Goal: Information Seeking & Learning: Check status

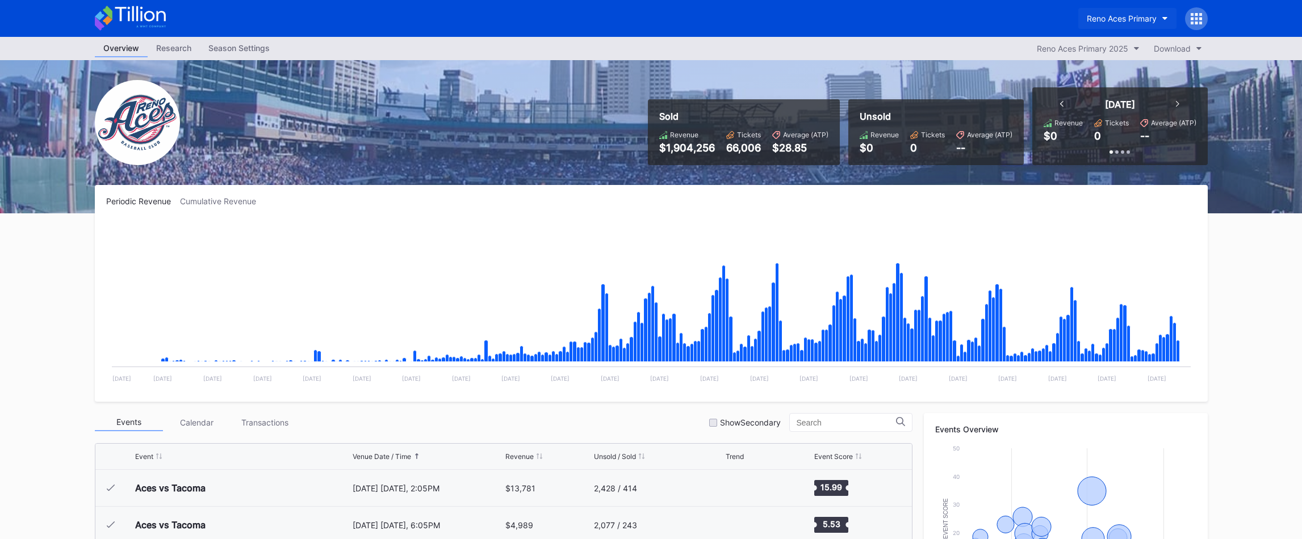
click at [1126, 15] on div "Reno Aces Primary" at bounding box center [1122, 19] width 70 height 10
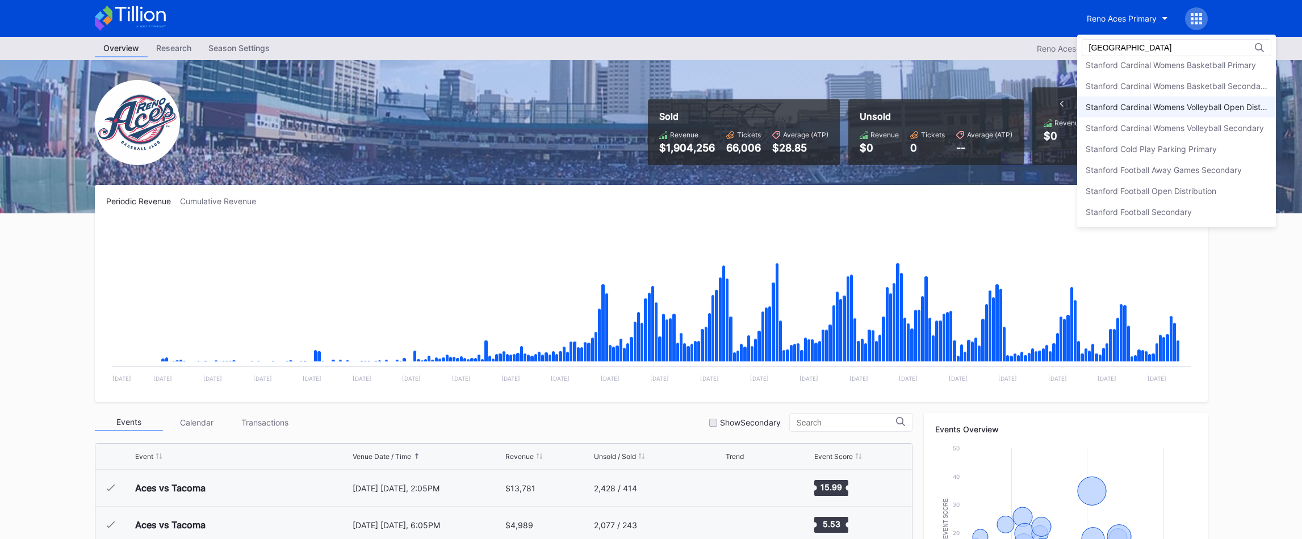
scroll to position [4, 0]
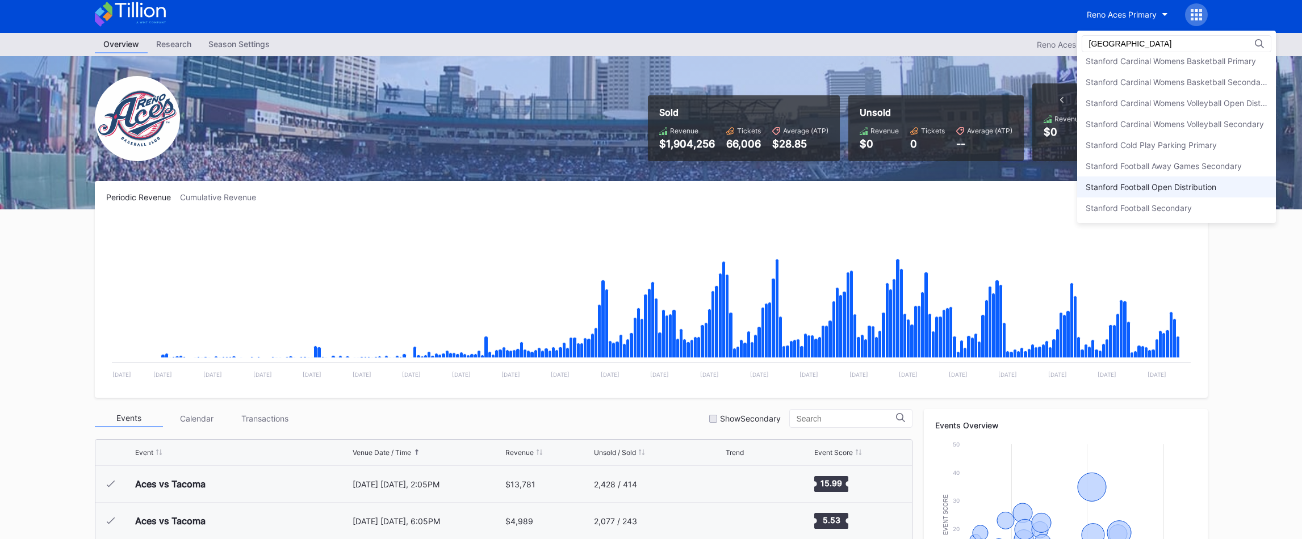
type input "stanford"
click at [1171, 191] on div "Stanford Football Open Distribution" at bounding box center [1150, 187] width 131 height 10
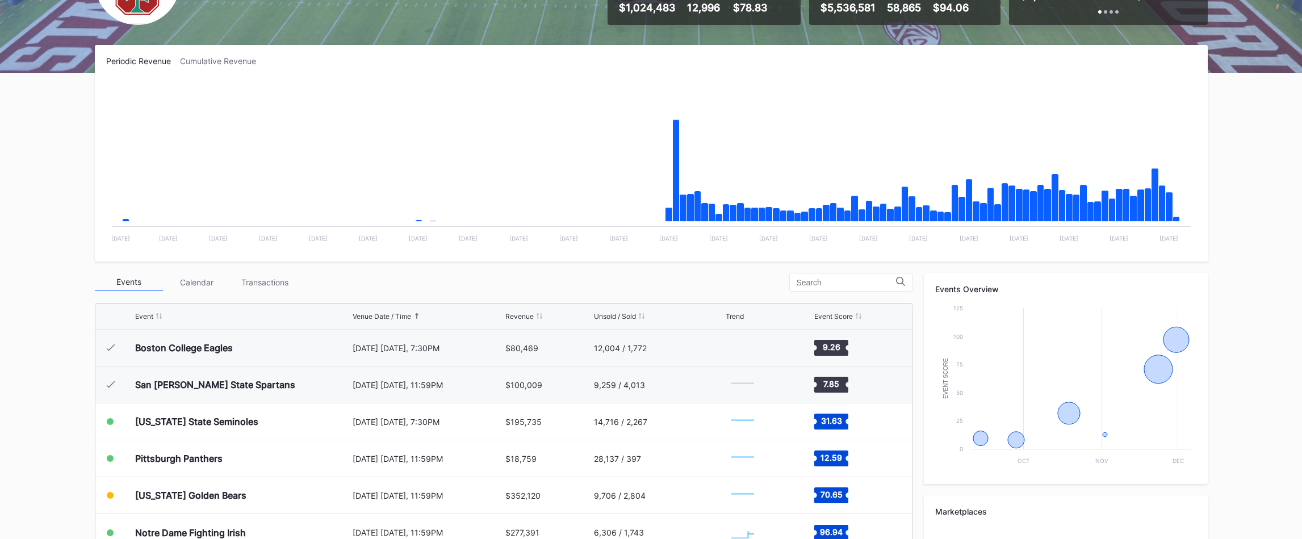
scroll to position [319, 0]
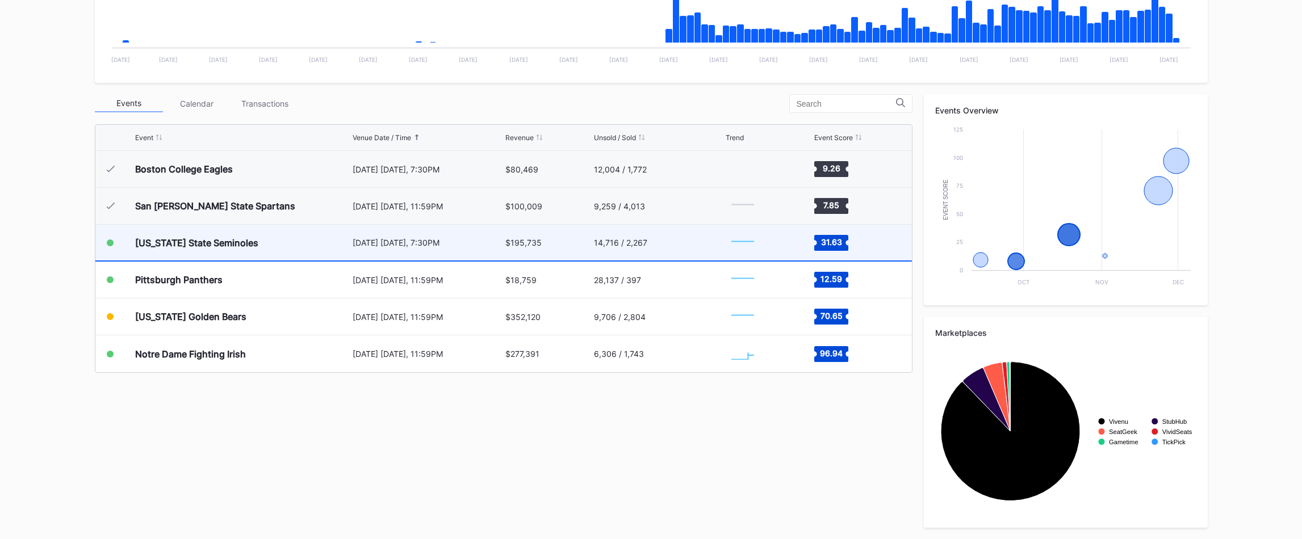
click at [521, 238] on div "$195,735" at bounding box center [523, 243] width 36 height 10
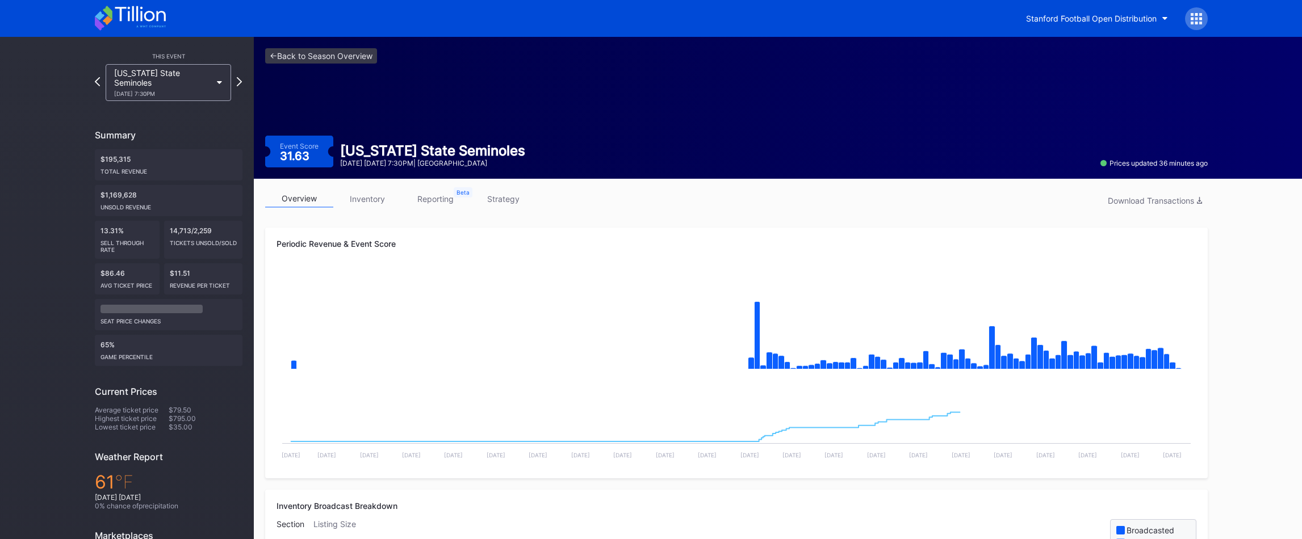
click at [1186, 23] on div at bounding box center [1196, 18] width 23 height 23
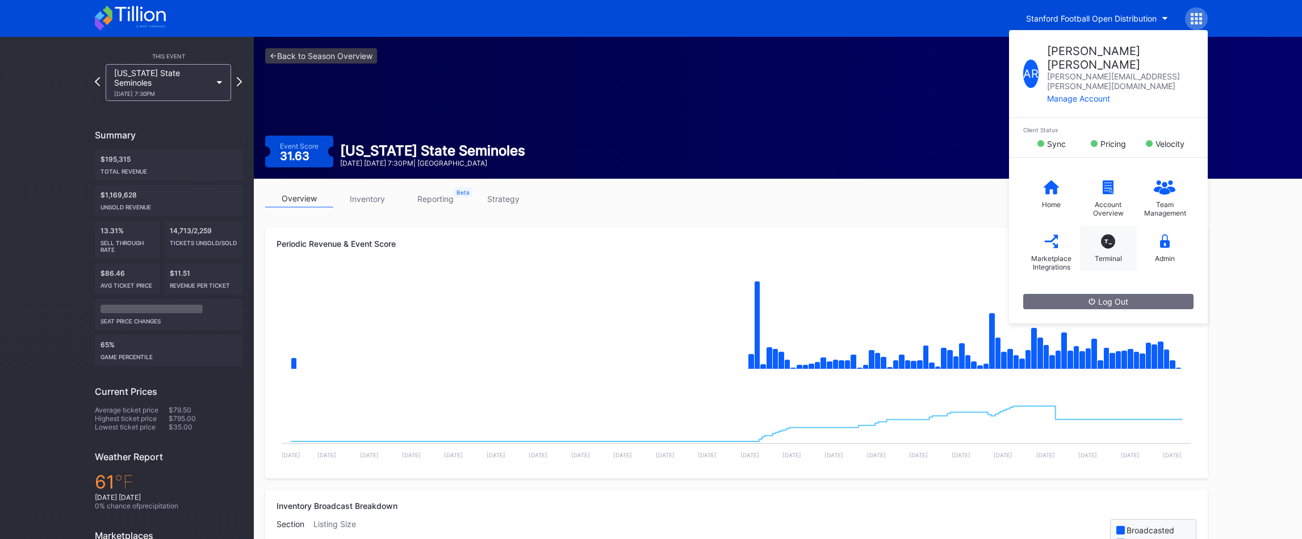
click at [1101, 229] on div "T_ Terminal" at bounding box center [1108, 248] width 57 height 45
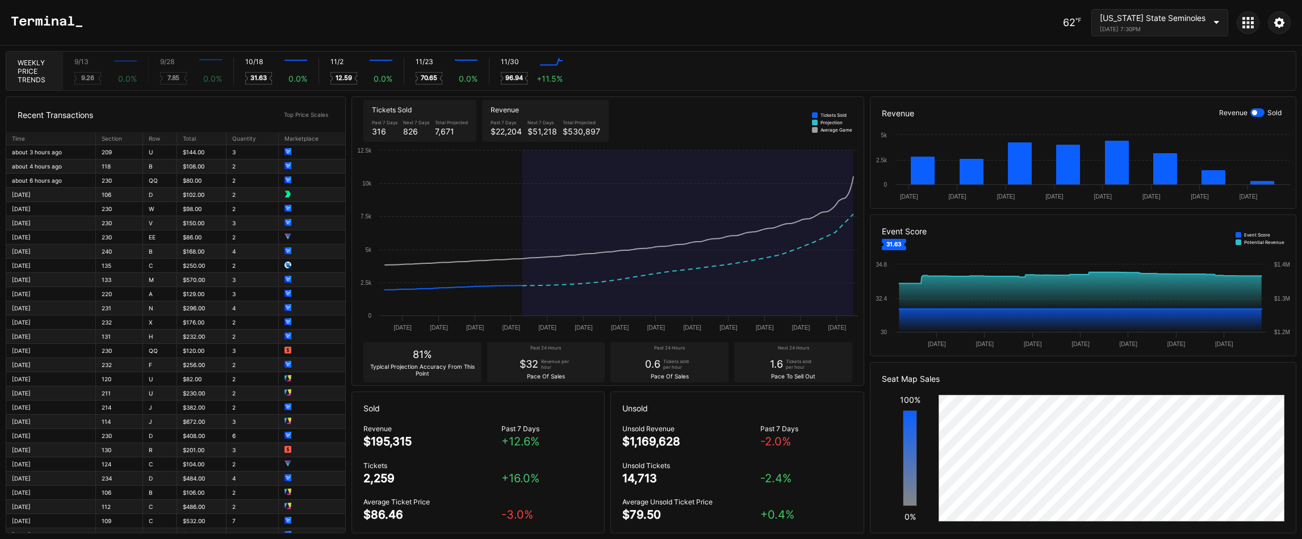
click at [1206, 22] on div "Florida State Seminoles October 18, 2025 7:30PM" at bounding box center [1159, 22] width 137 height 27
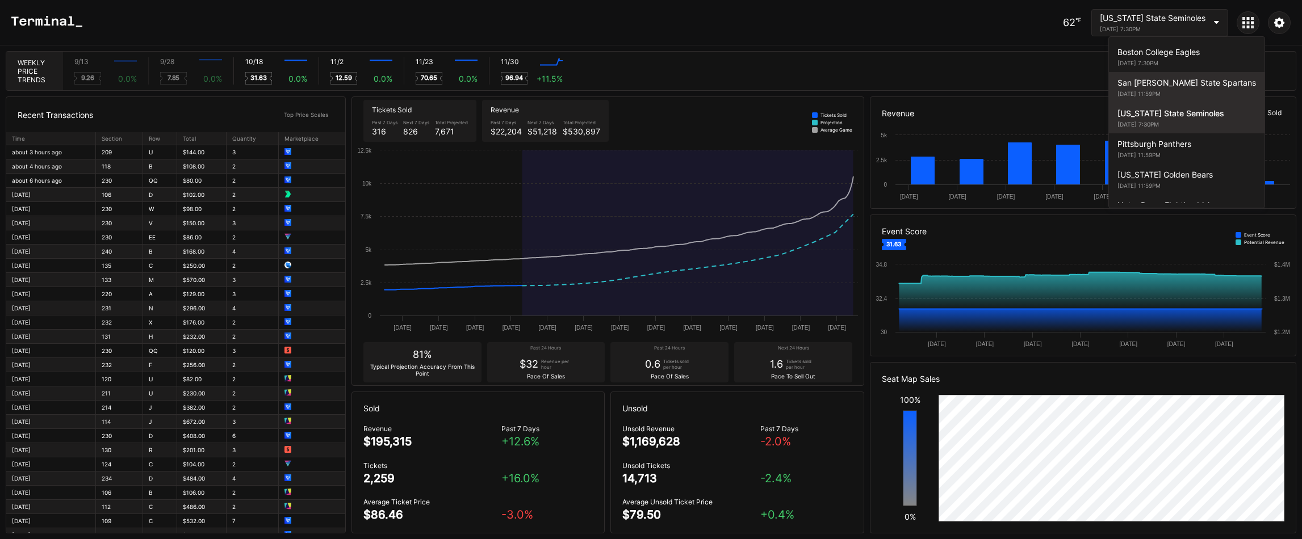
scroll to position [22, 0]
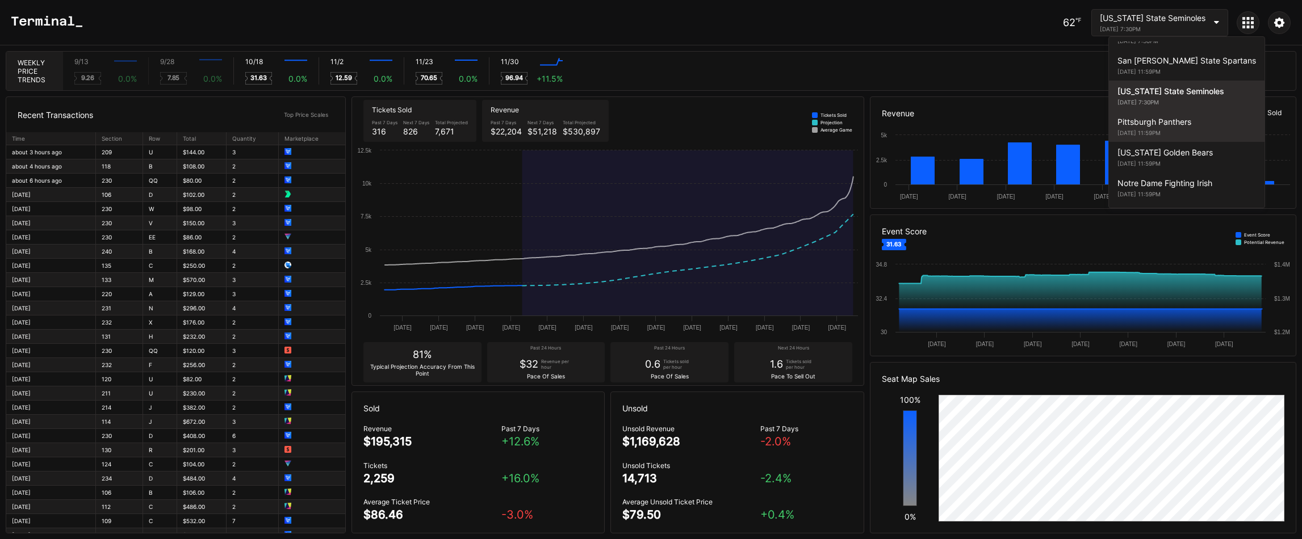
click at [1176, 129] on div "November 1, 2025 11:59PM" at bounding box center [1186, 132] width 139 height 7
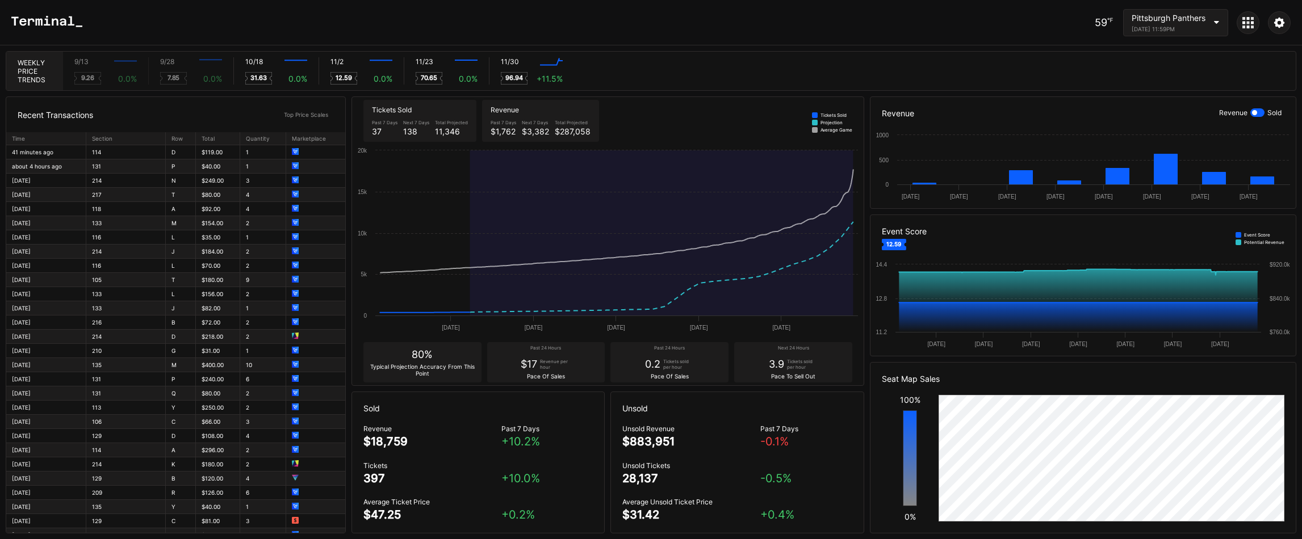
click at [1194, 30] on div "November 1, 2025 11:59PM" at bounding box center [1168, 29] width 74 height 7
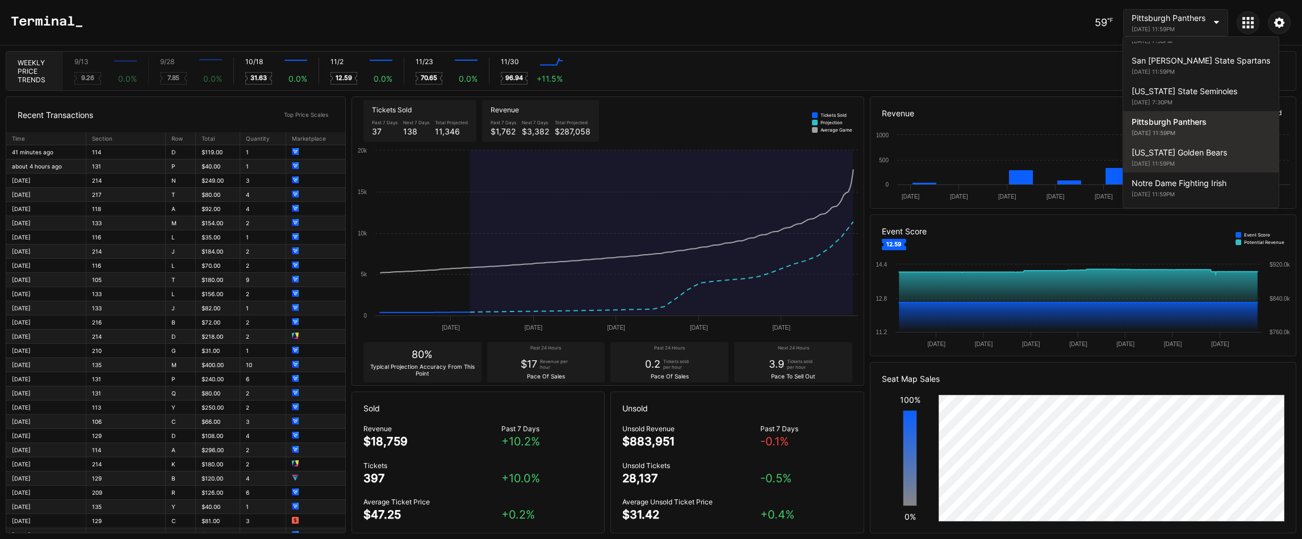
click at [1185, 156] on div "California Golden Bears" at bounding box center [1200, 153] width 139 height 10
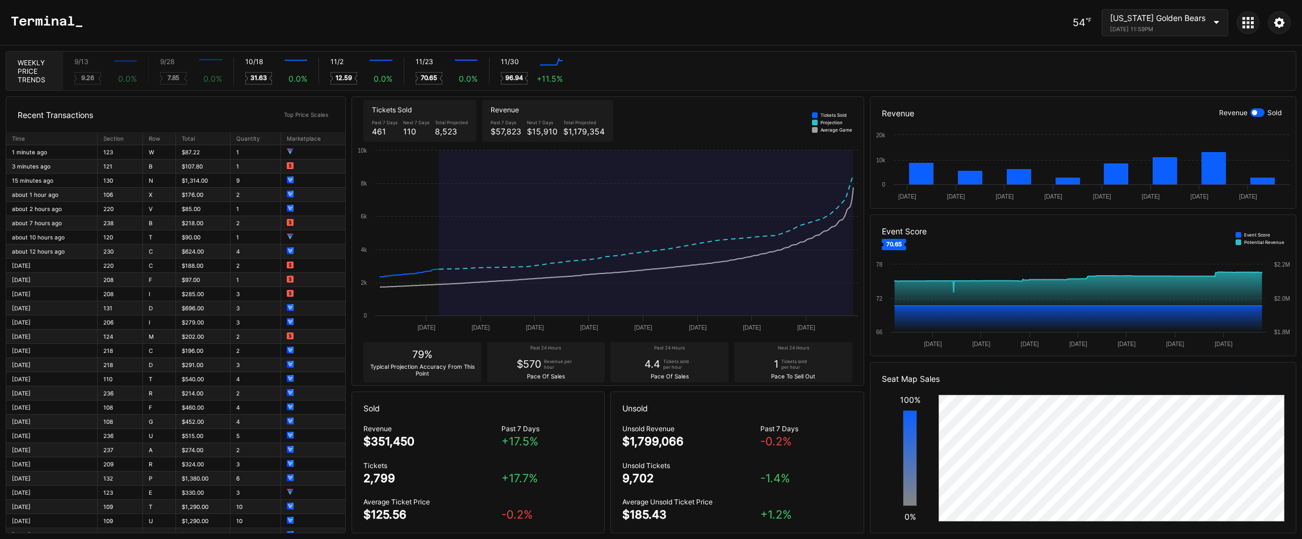
click at [1160, 27] on div "November 22, 2025 11:59PM" at bounding box center [1157, 29] width 95 height 7
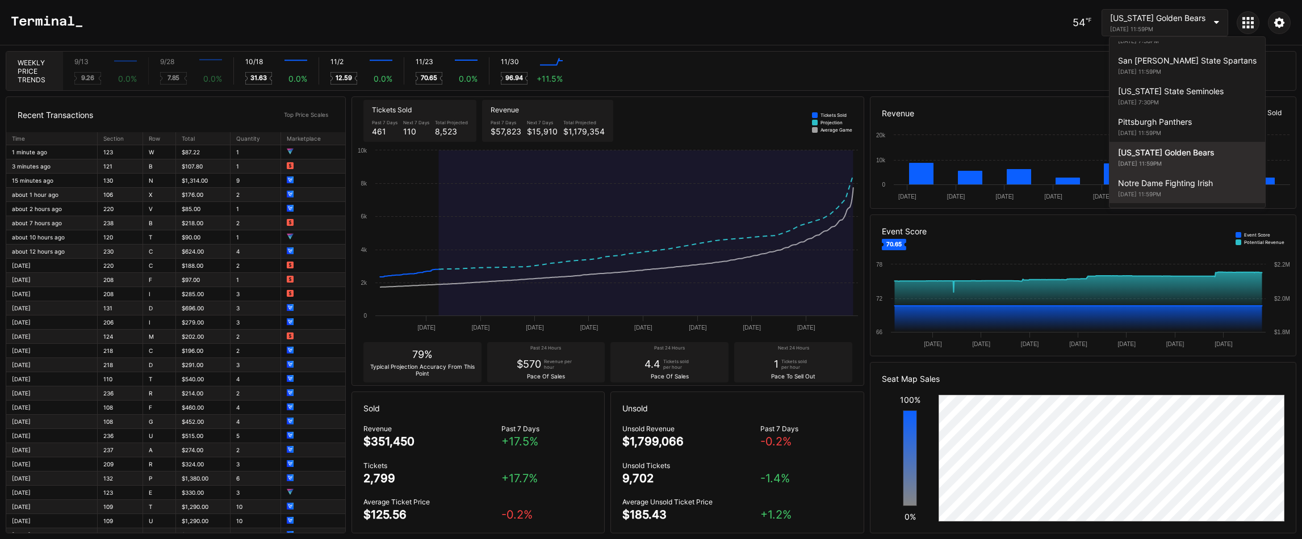
click at [1171, 180] on div "Notre Dame Fighting Irish" at bounding box center [1187, 183] width 139 height 10
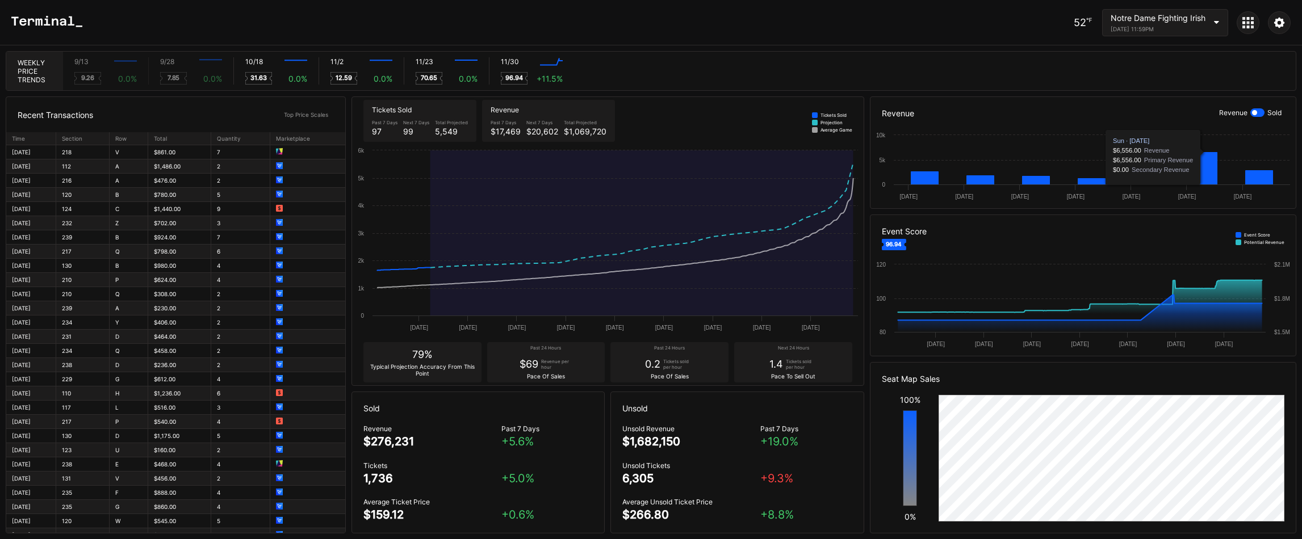
click at [1241, 22] on div at bounding box center [1247, 22] width 23 height 23
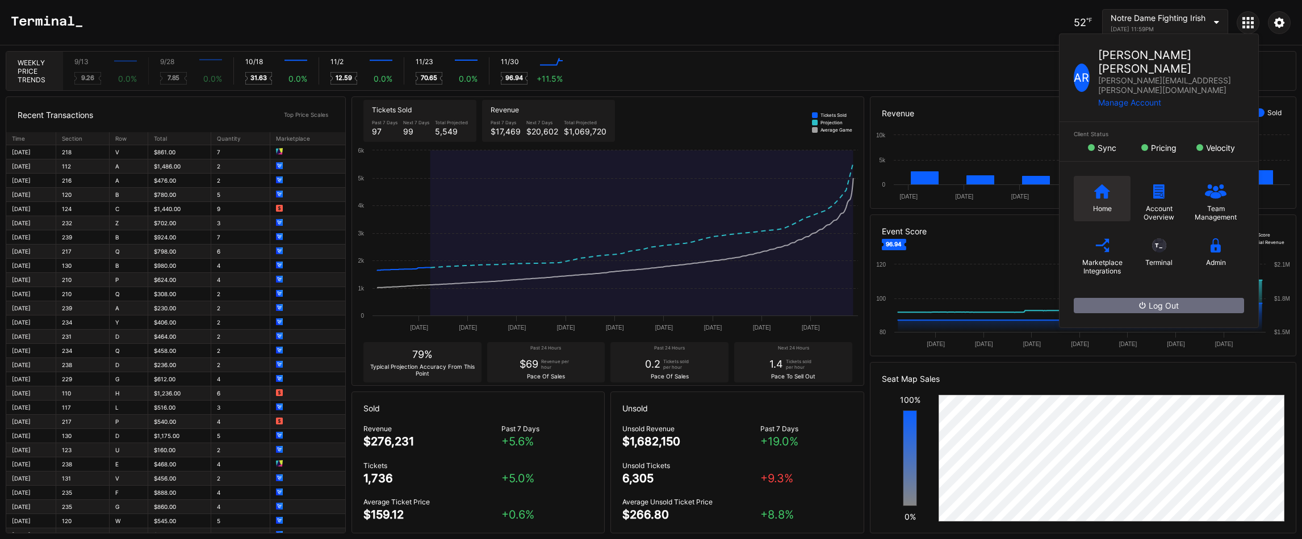
click at [1078, 180] on div "Home" at bounding box center [1101, 198] width 57 height 45
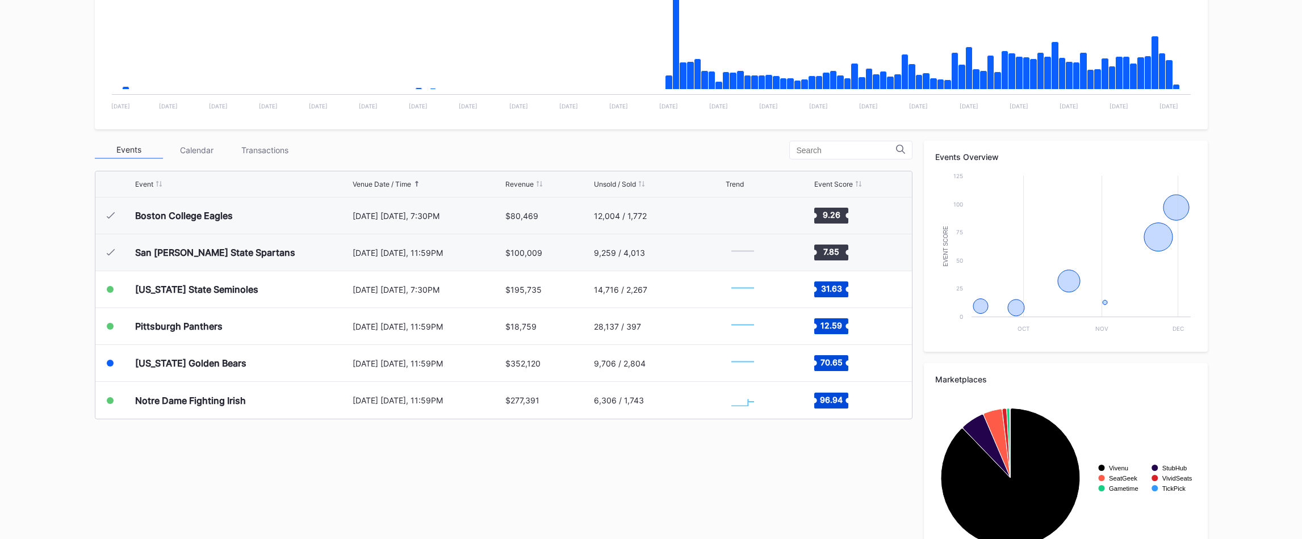
scroll to position [319, 0]
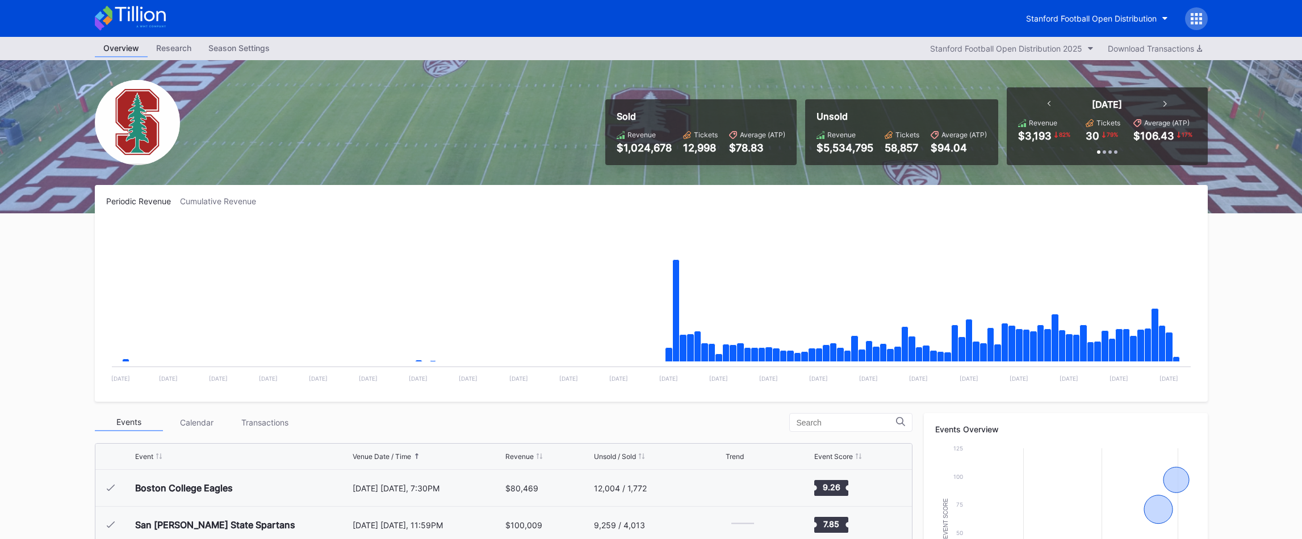
click at [149, 14] on icon at bounding box center [130, 18] width 71 height 25
click at [140, 22] on icon at bounding box center [130, 18] width 71 height 25
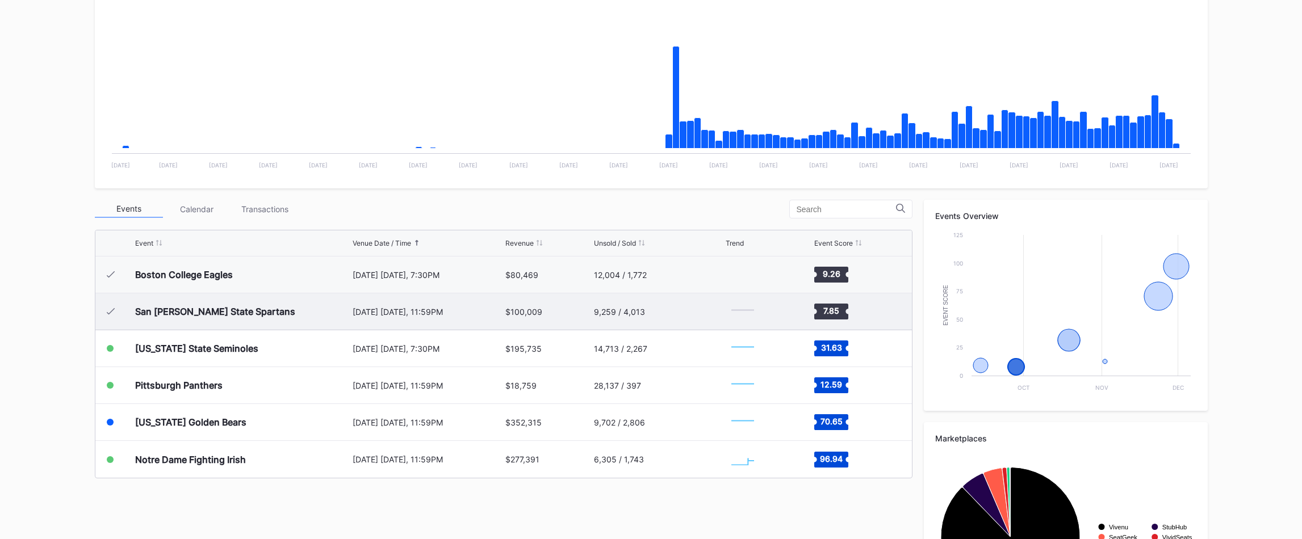
click at [507, 303] on div "$100,009" at bounding box center [548, 311] width 86 height 36
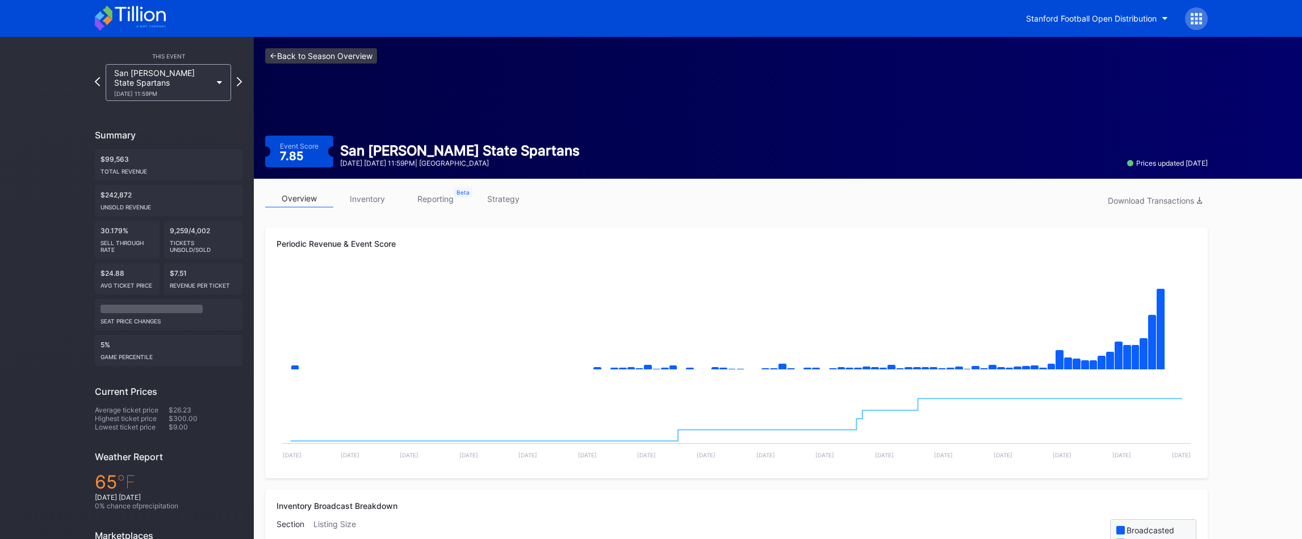
click at [350, 60] on link "<- Back to Season Overview" at bounding box center [321, 55] width 112 height 15
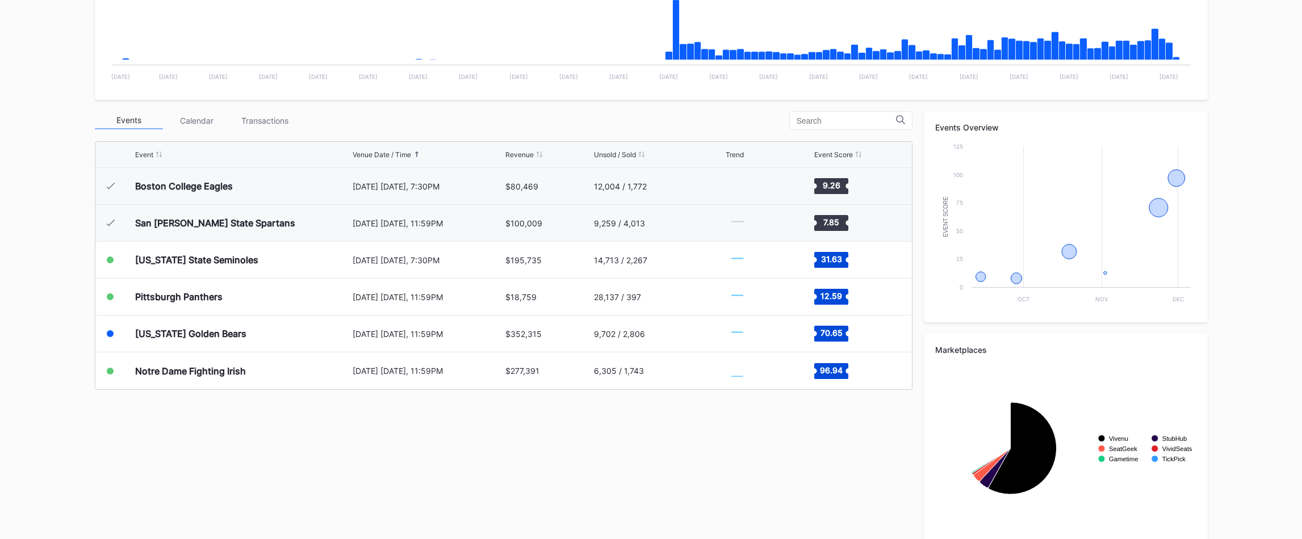
scroll to position [319, 0]
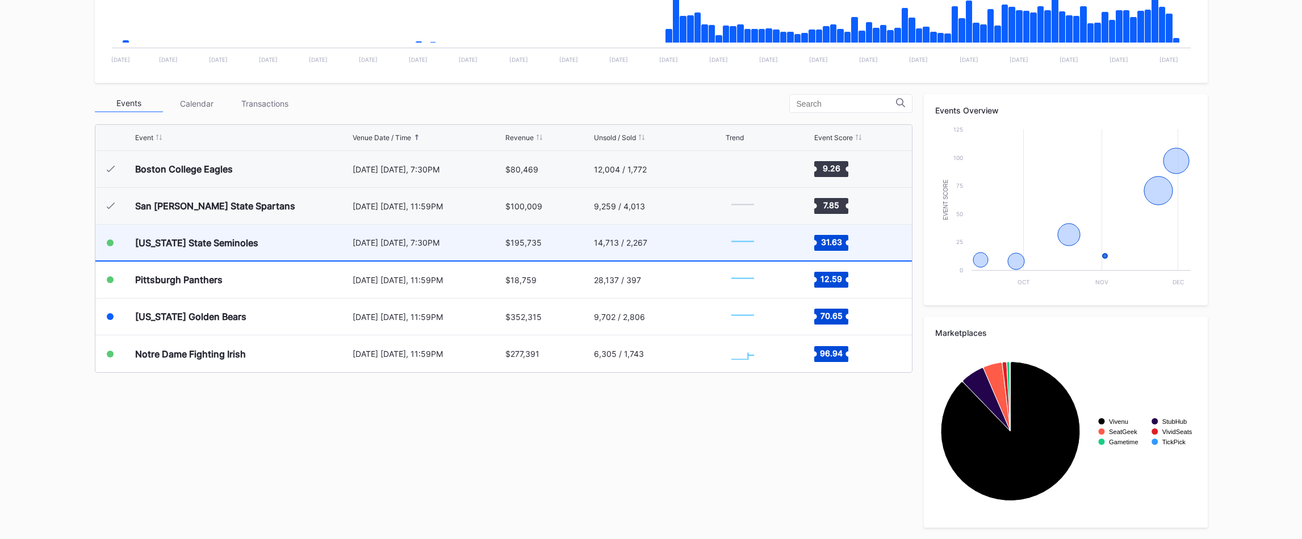
click at [412, 244] on div "October 18 Saturday, 7:30PM" at bounding box center [428, 243] width 150 height 10
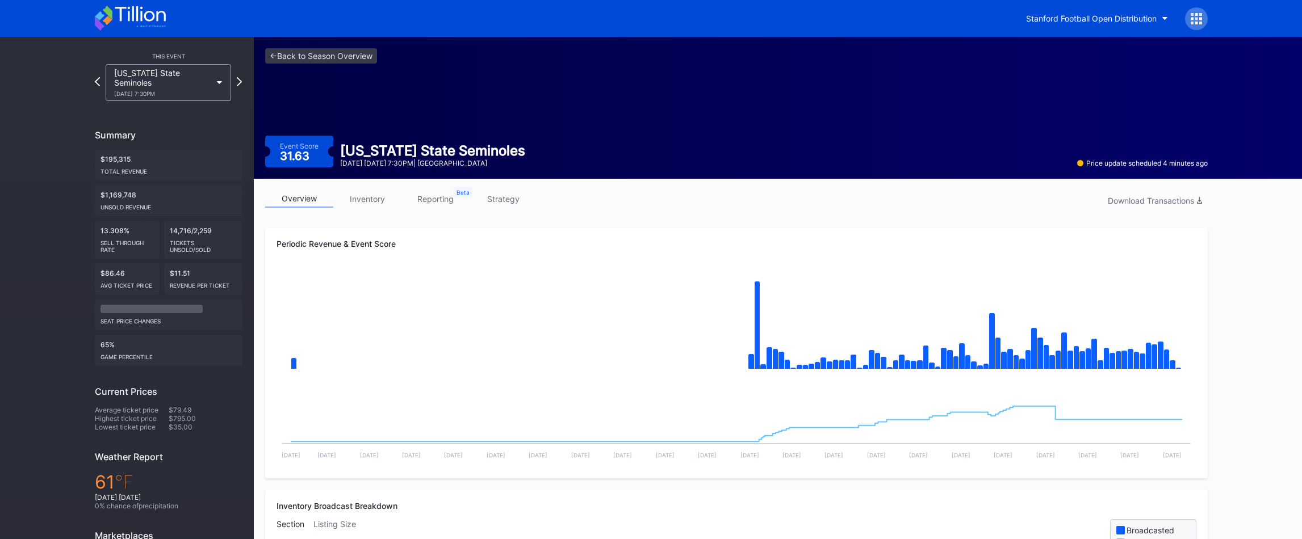
click at [516, 196] on link "strategy" at bounding box center [503, 199] width 68 height 18
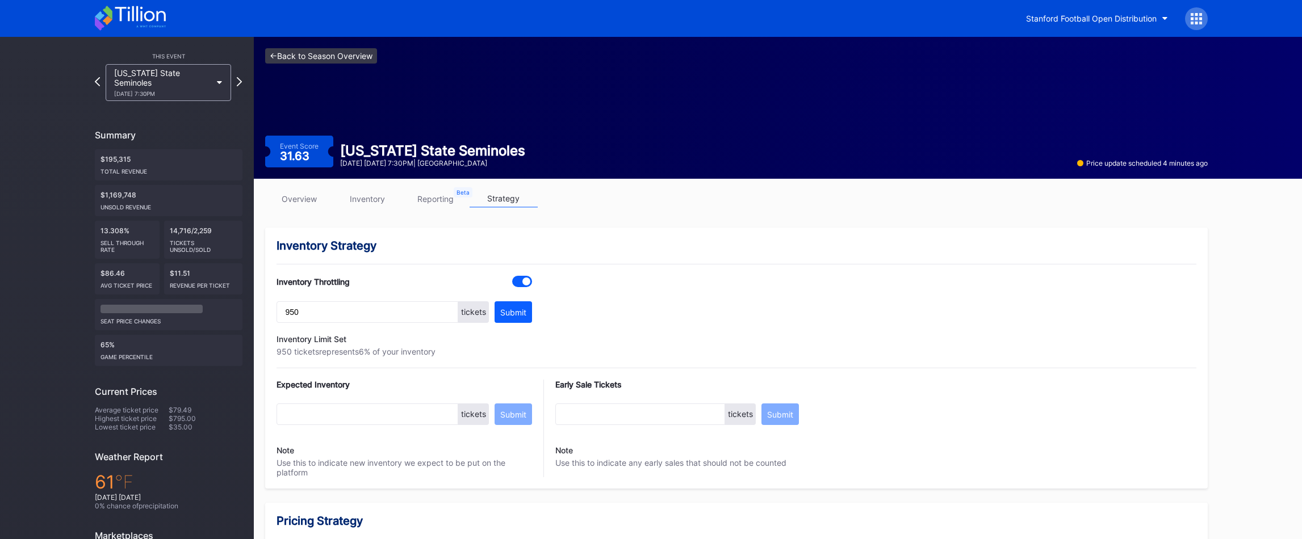
click at [363, 51] on link "<- Back to Season Overview" at bounding box center [321, 55] width 112 height 15
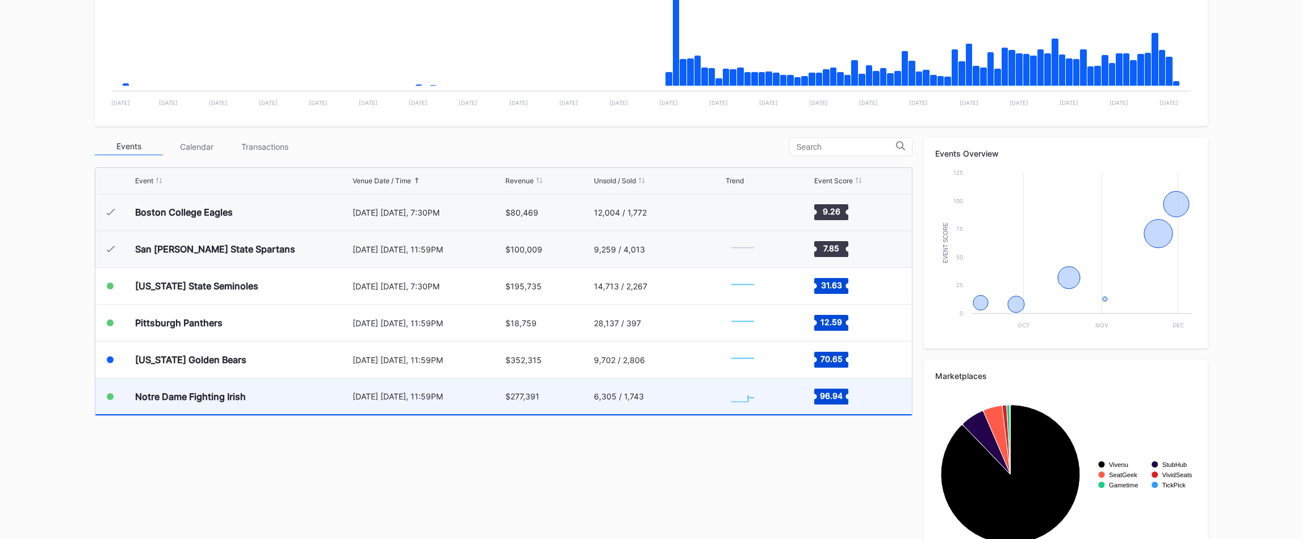
scroll to position [279, 0]
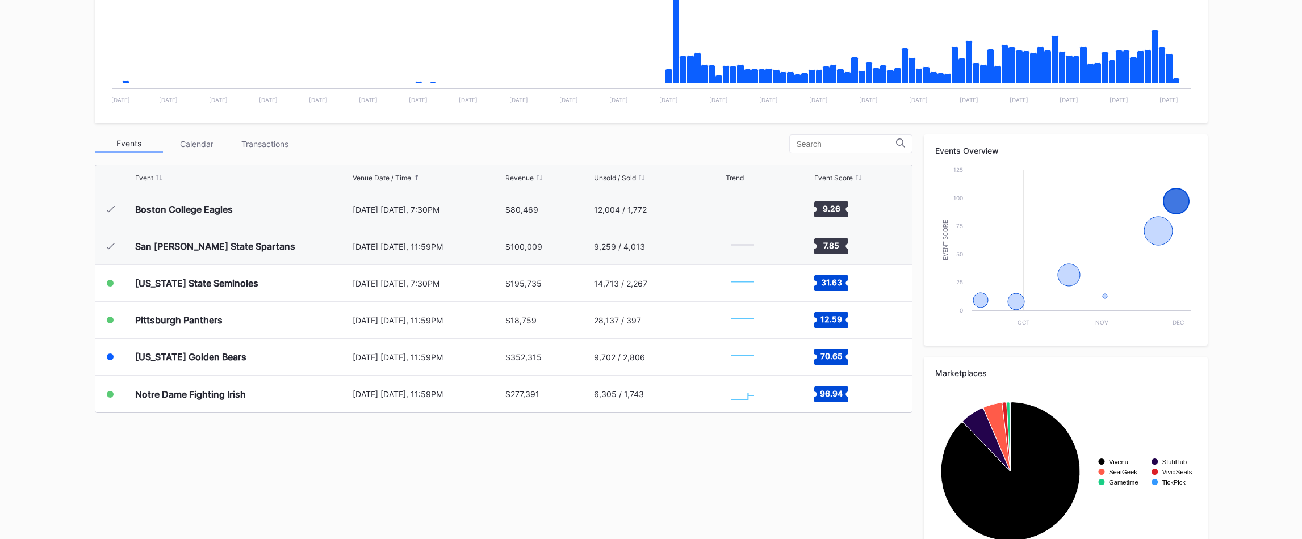
click at [472, 416] on div "Events Calendar Transactions Event Venue Date / Time Revenue Unsold / Sold Tren…" at bounding box center [651, 352] width 1113 height 434
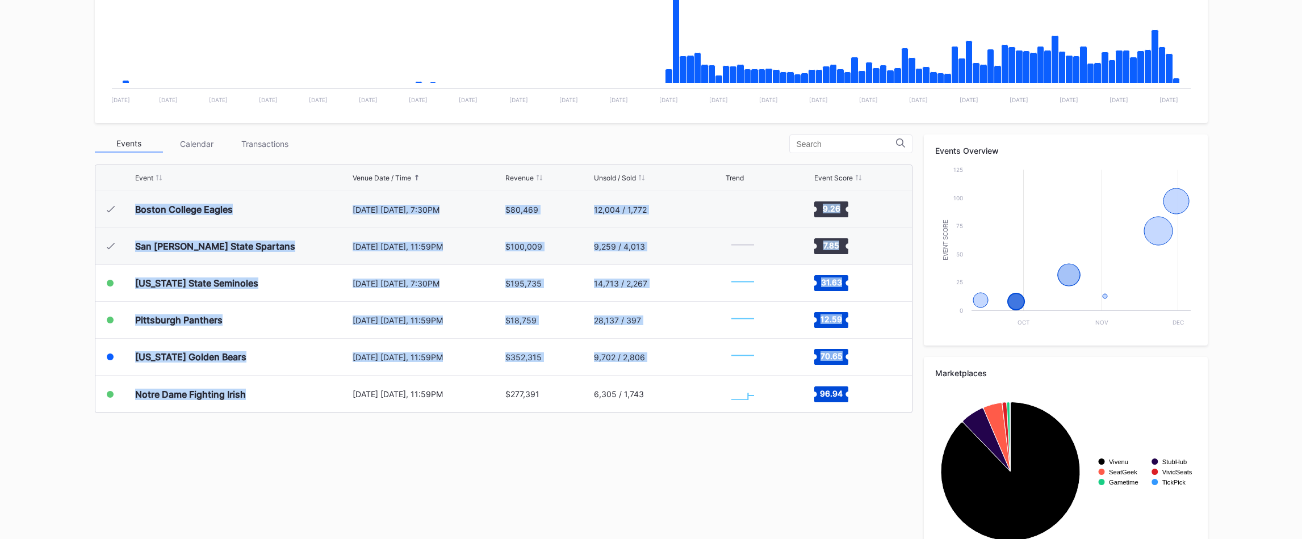
drag, startPoint x: 153, startPoint y: 435, endPoint x: 63, endPoint y: 200, distance: 251.8
click at [63, 200] on div "Overview Research Season Settings Stanford Football Open Distribution 2025 Down…" at bounding box center [651, 168] width 1302 height 821
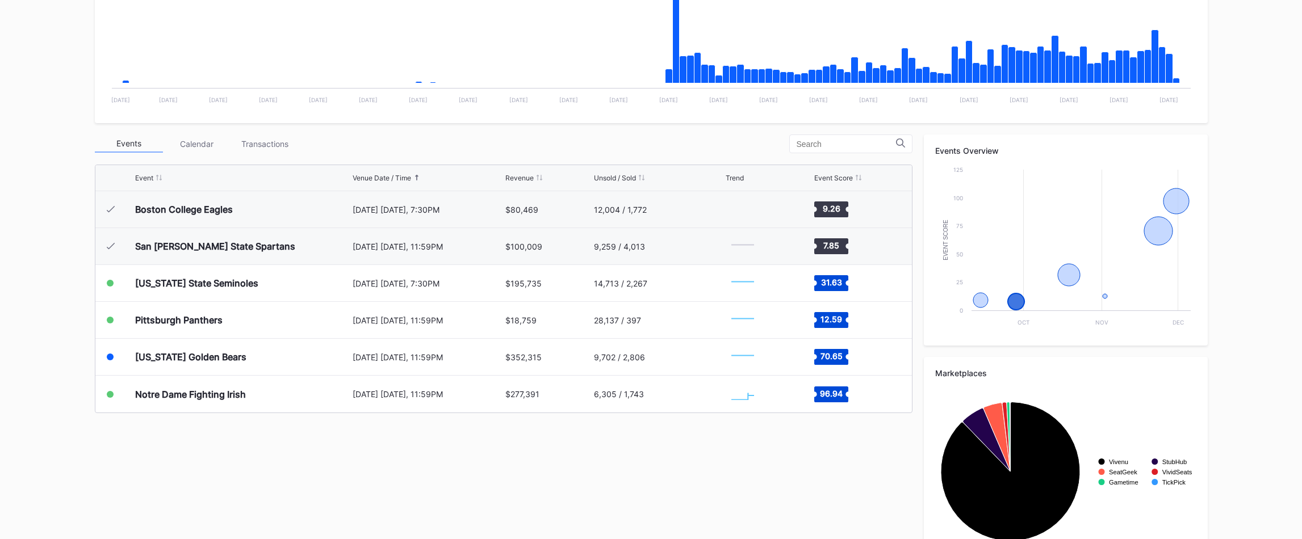
click at [62, 202] on div "Overview Research Season Settings Stanford Football Open Distribution 2025 Down…" at bounding box center [651, 168] width 1302 height 821
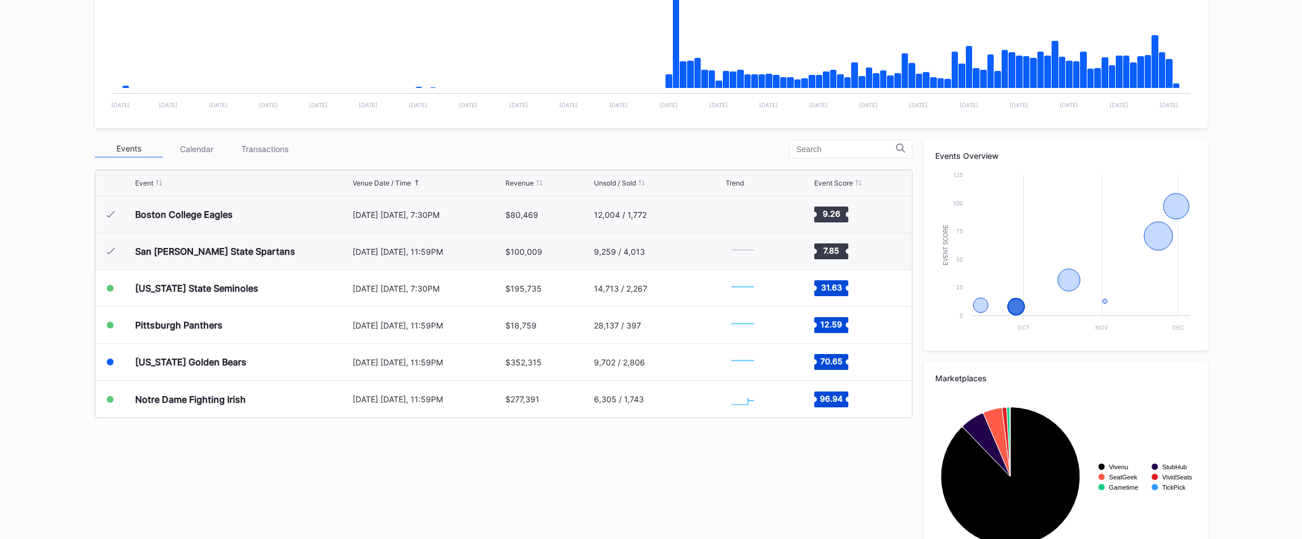
scroll to position [319, 0]
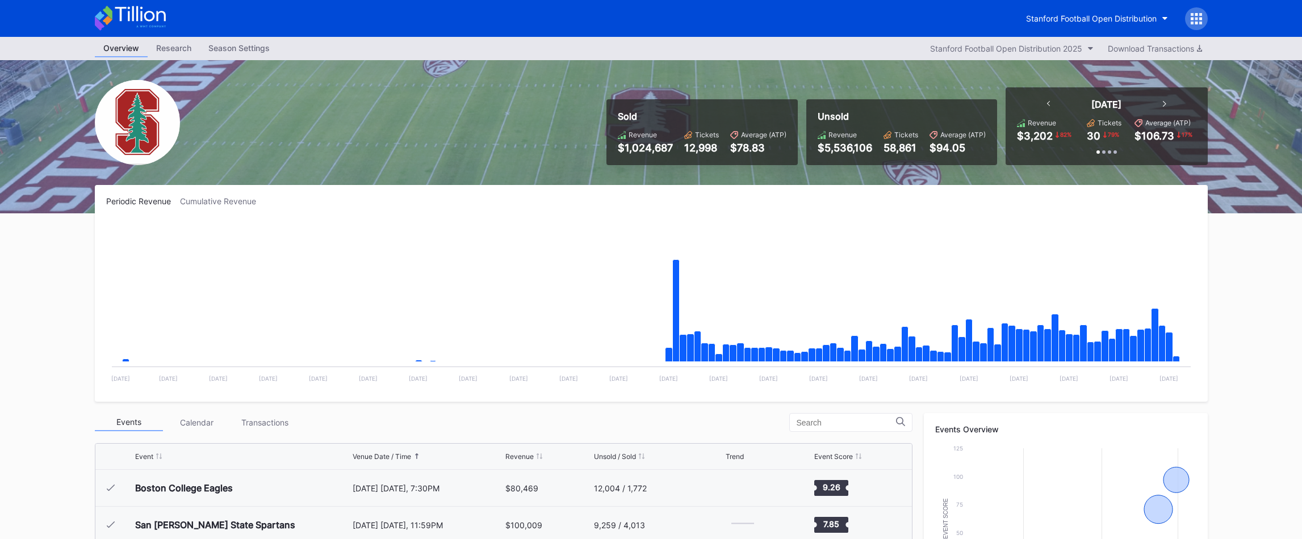
click at [251, 132] on div "Sold Revenue $1,024,687 Tickets 12,998 Average (ATP) $78.83 Unsold Revenue $5,5…" at bounding box center [650, 136] width 1135 height 153
click at [135, 20] on icon at bounding box center [130, 18] width 71 height 25
click at [141, 22] on icon at bounding box center [130, 18] width 71 height 25
click at [162, 26] on icon at bounding box center [130, 18] width 71 height 25
click at [145, 19] on icon at bounding box center [140, 13] width 51 height 15
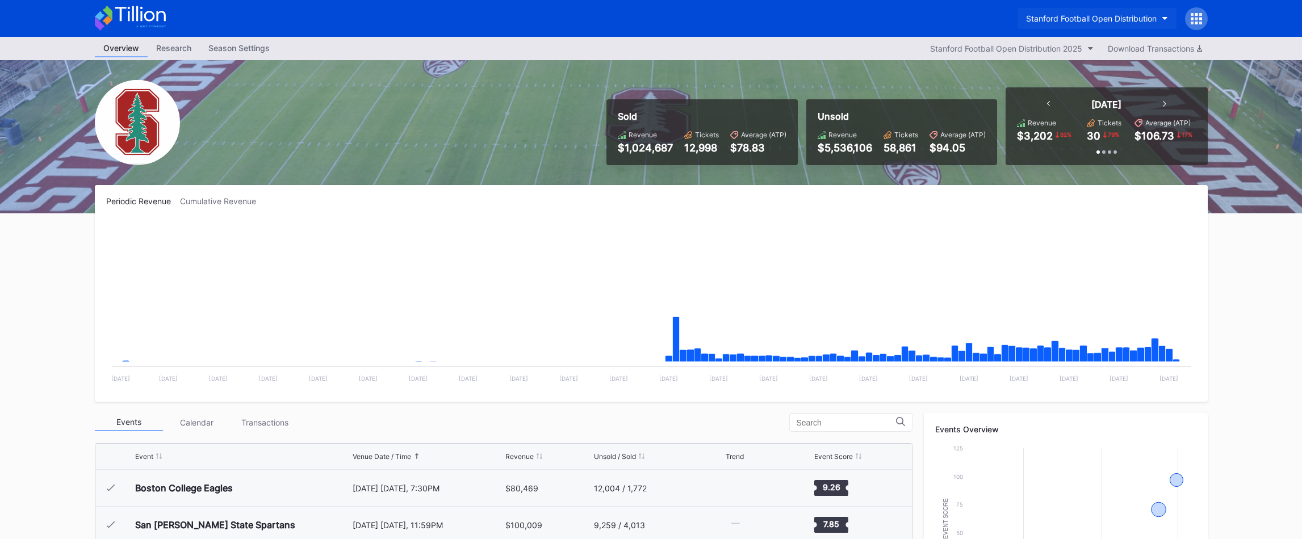
click at [1059, 23] on button "Stanford Football Open Distribution" at bounding box center [1096, 18] width 159 height 21
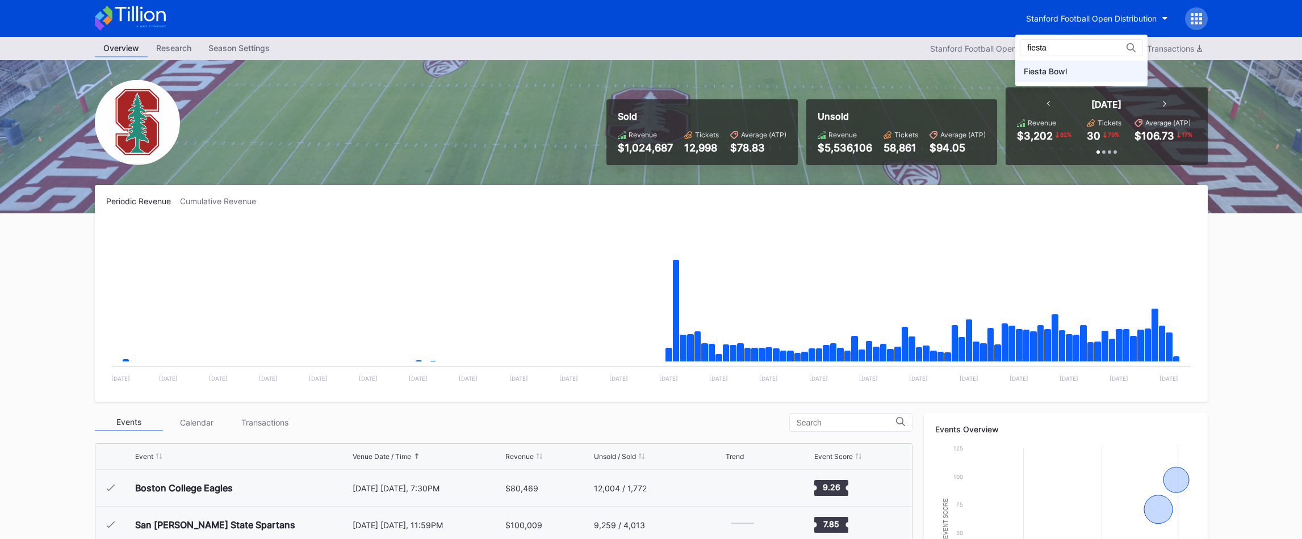
type input "fiesta"
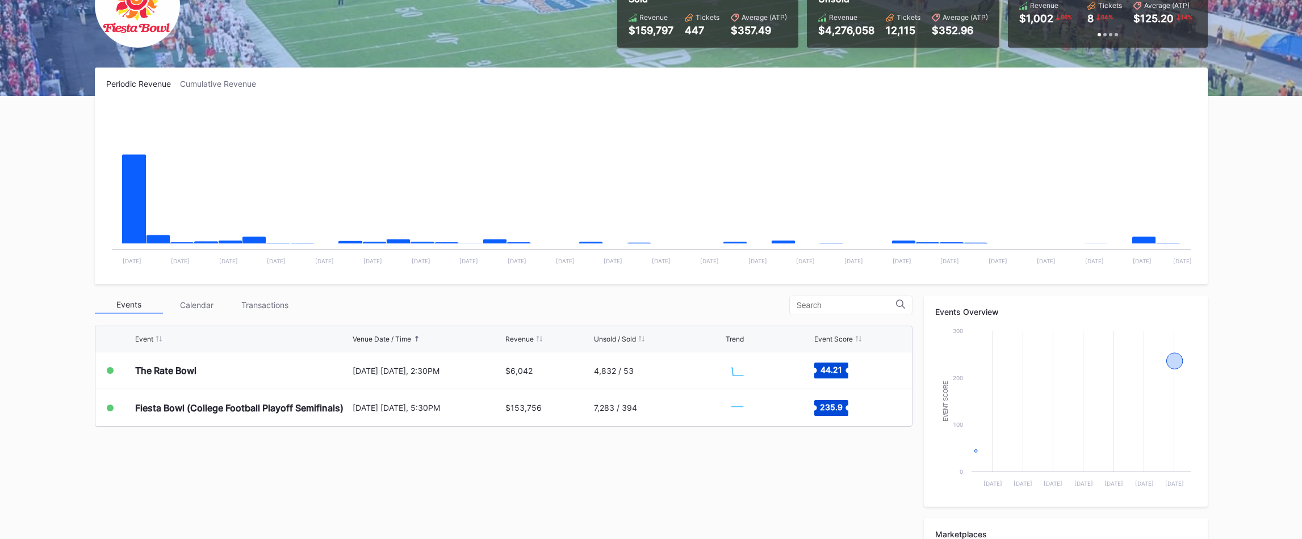
scroll to position [319, 0]
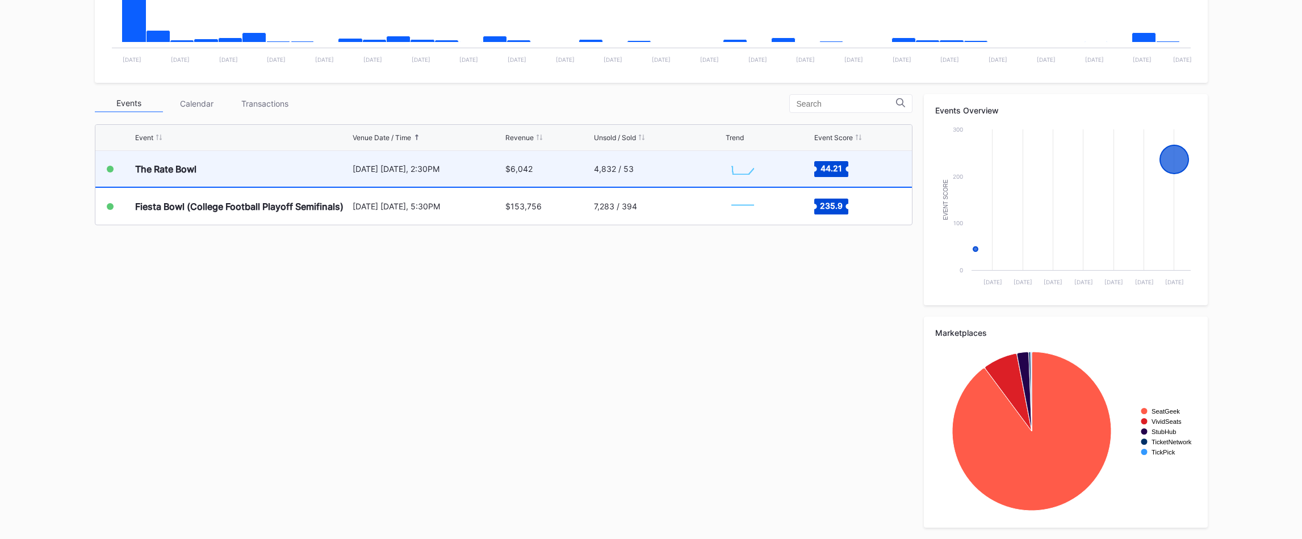
click at [656, 167] on div "4,832 / 53" at bounding box center [658, 169] width 129 height 36
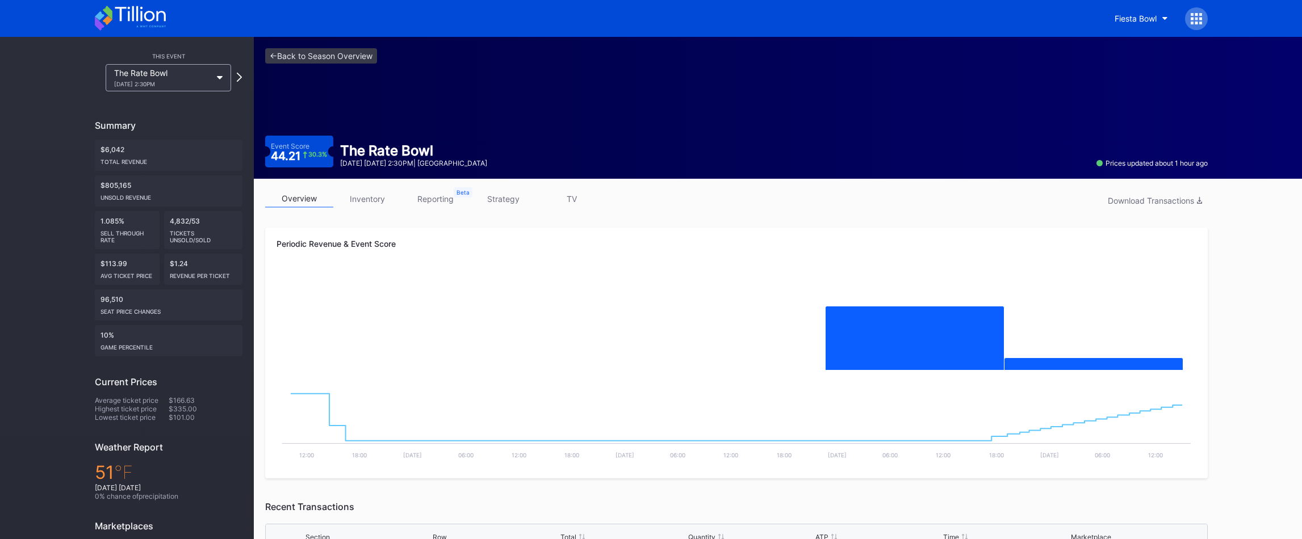
click at [505, 199] on link "strategy" at bounding box center [503, 199] width 68 height 18
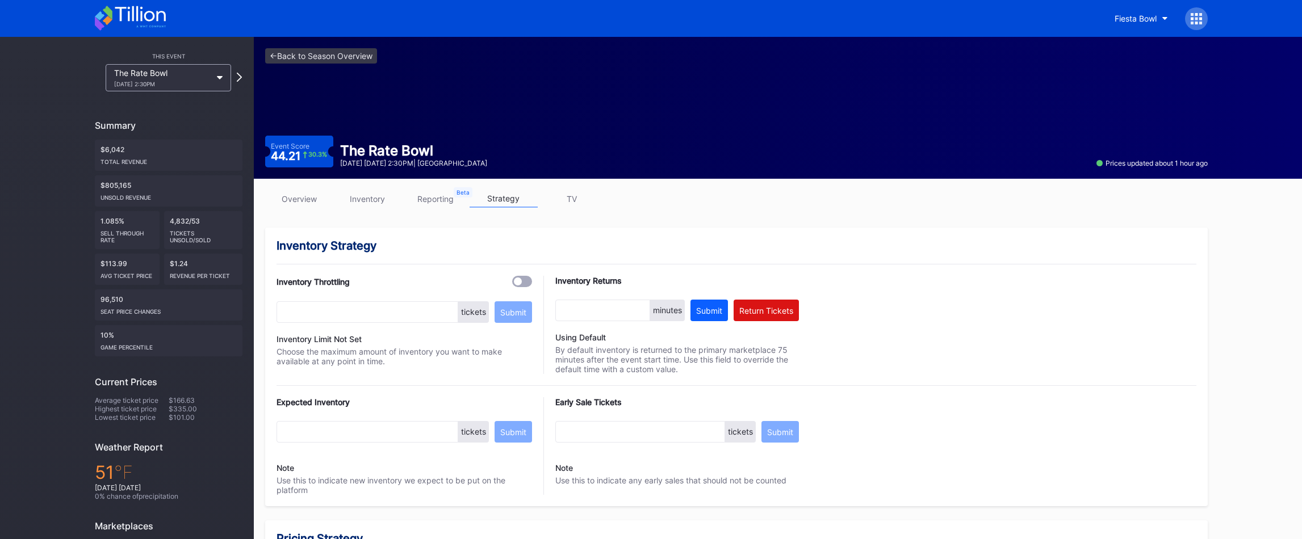
click at [301, 195] on link "overview" at bounding box center [299, 199] width 68 height 18
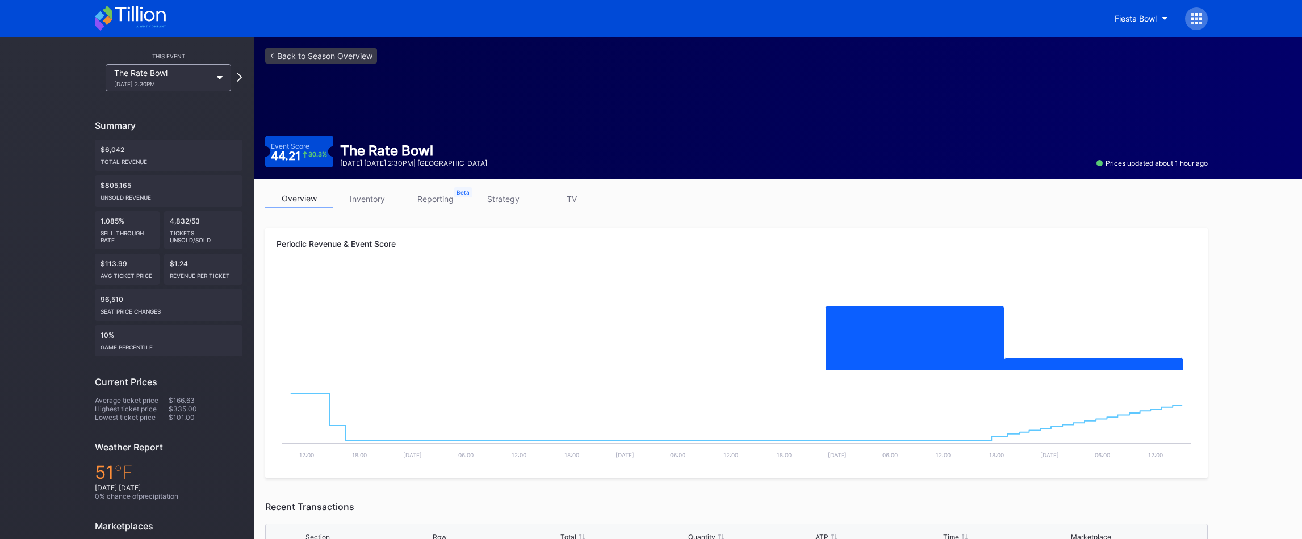
click at [1198, 24] on div at bounding box center [1196, 18] width 23 height 23
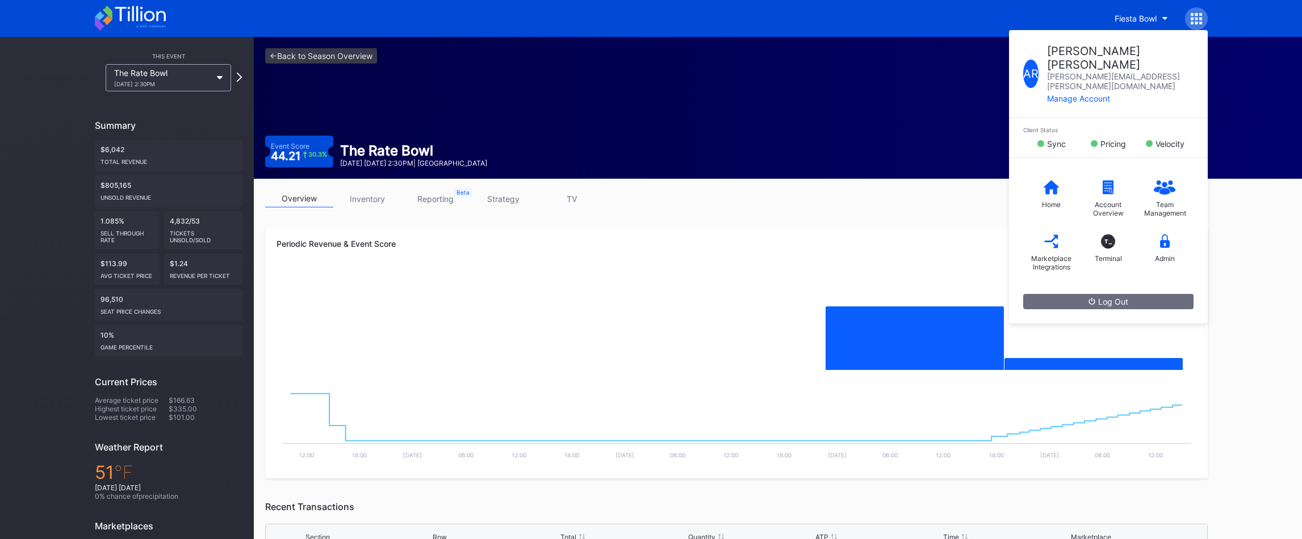
drag, startPoint x: 816, startPoint y: 80, endPoint x: 303, endPoint y: 81, distance: 513.2
click at [790, 81] on div "<- Back to Season Overview Event Score 44.21 30.3 % The Rate Bowl December 26 F…" at bounding box center [736, 108] width 965 height 142
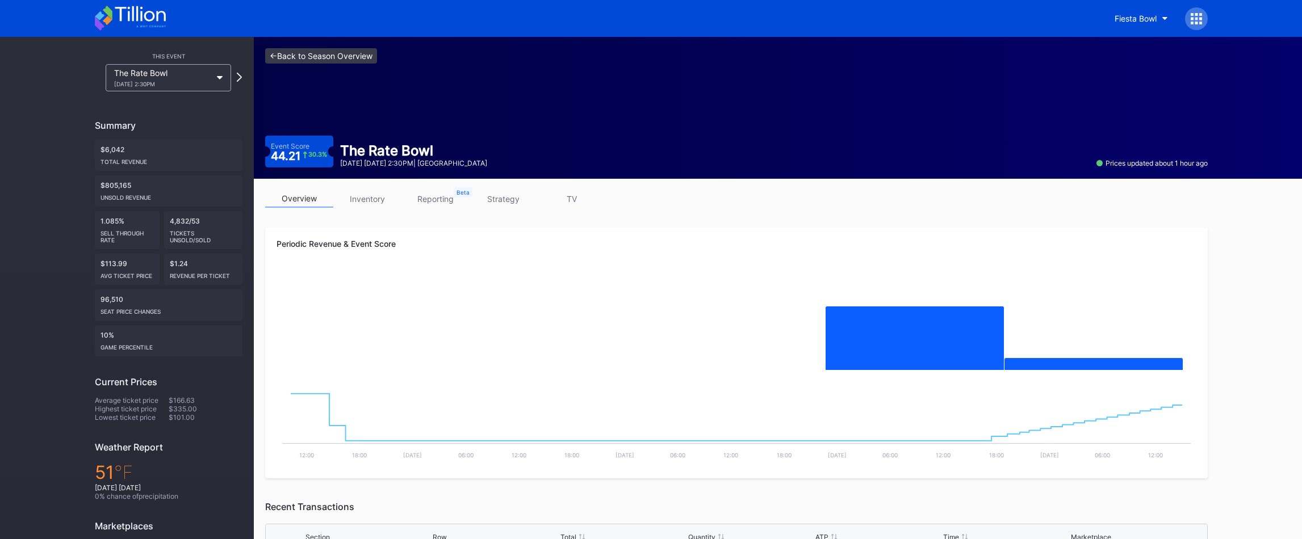
click at [313, 59] on link "<- Back to Season Overview" at bounding box center [321, 55] width 112 height 15
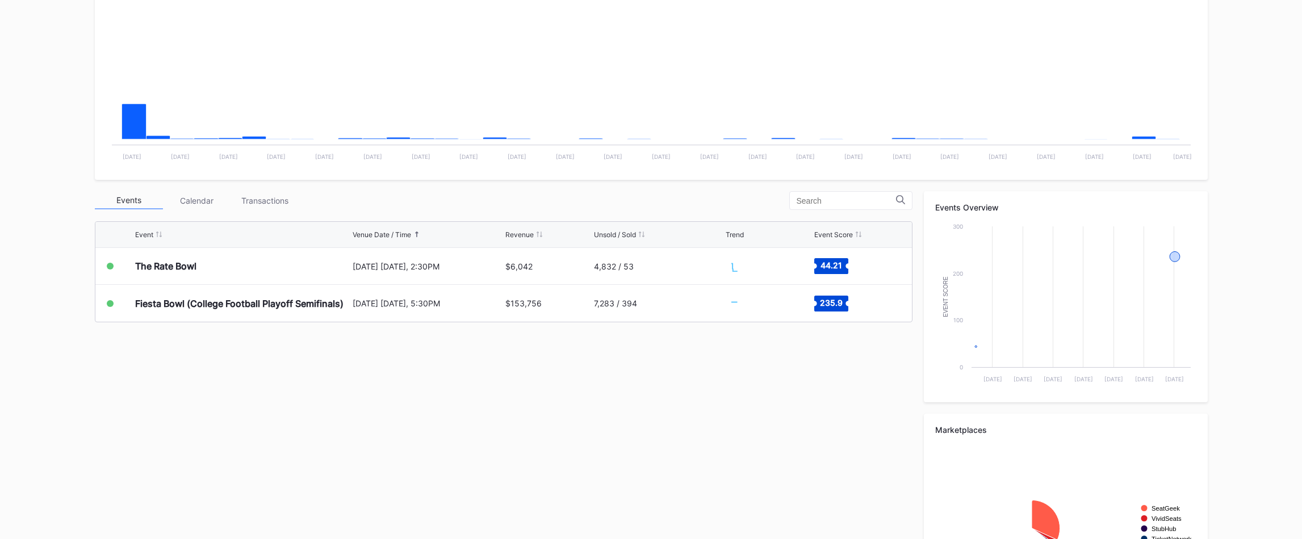
scroll to position [319, 0]
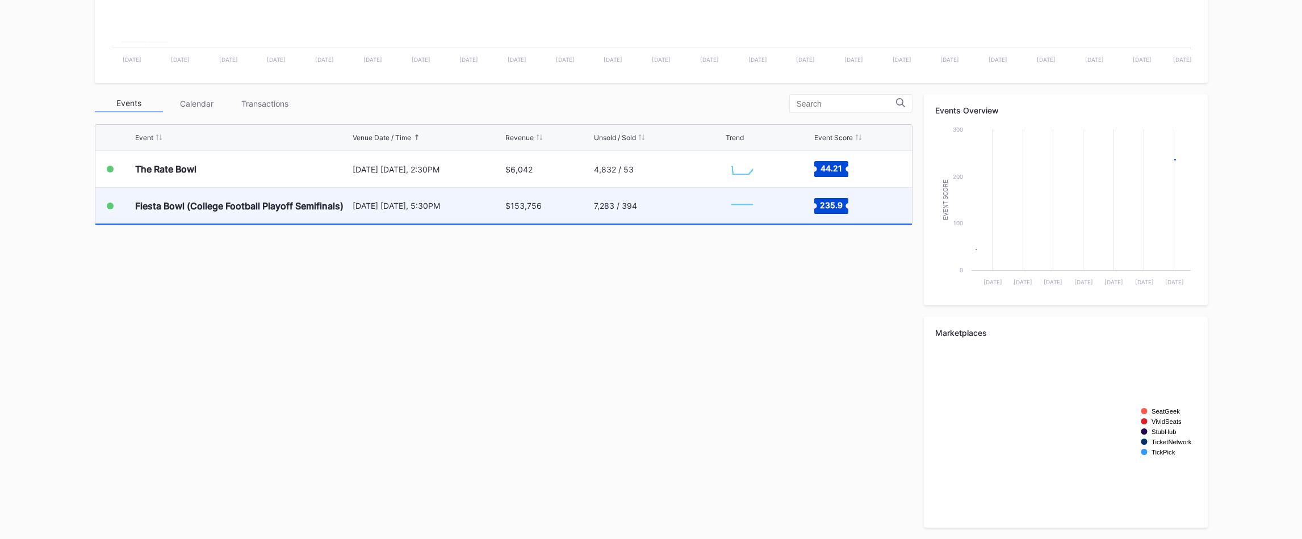
click at [438, 199] on div "January 8 Thursday, 5:30PM" at bounding box center [428, 206] width 150 height 36
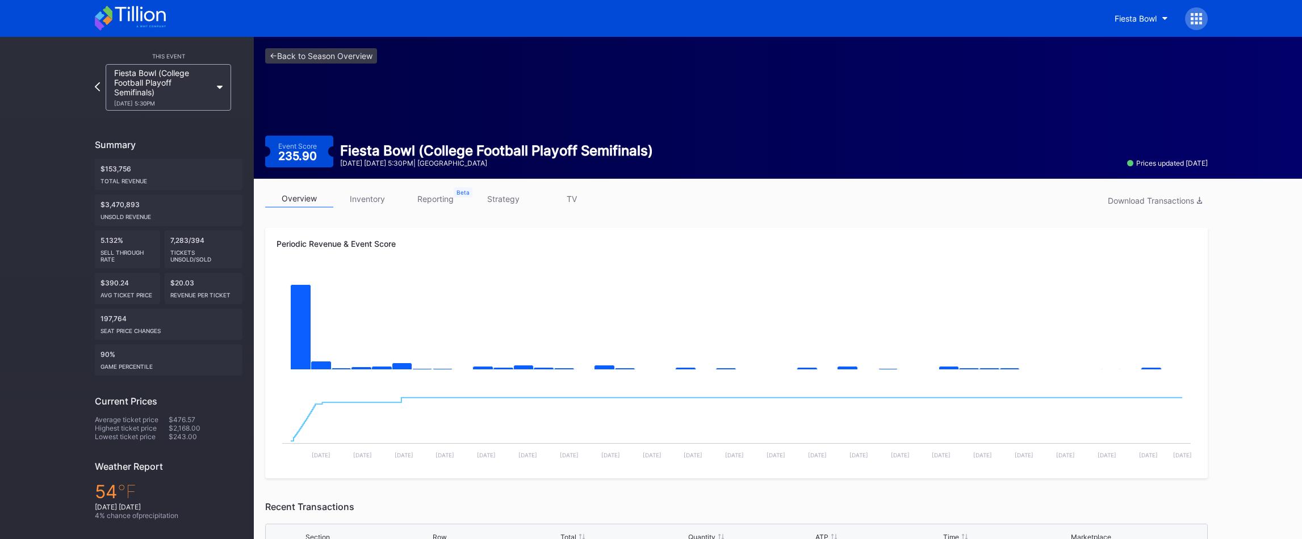
click at [346, 65] on div "<- Back to Season Overview Event Score 235.90 Fiesta Bowl (College Football Pla…" at bounding box center [736, 108] width 965 height 142
click at [346, 60] on link "<- Back to Season Overview" at bounding box center [321, 55] width 112 height 15
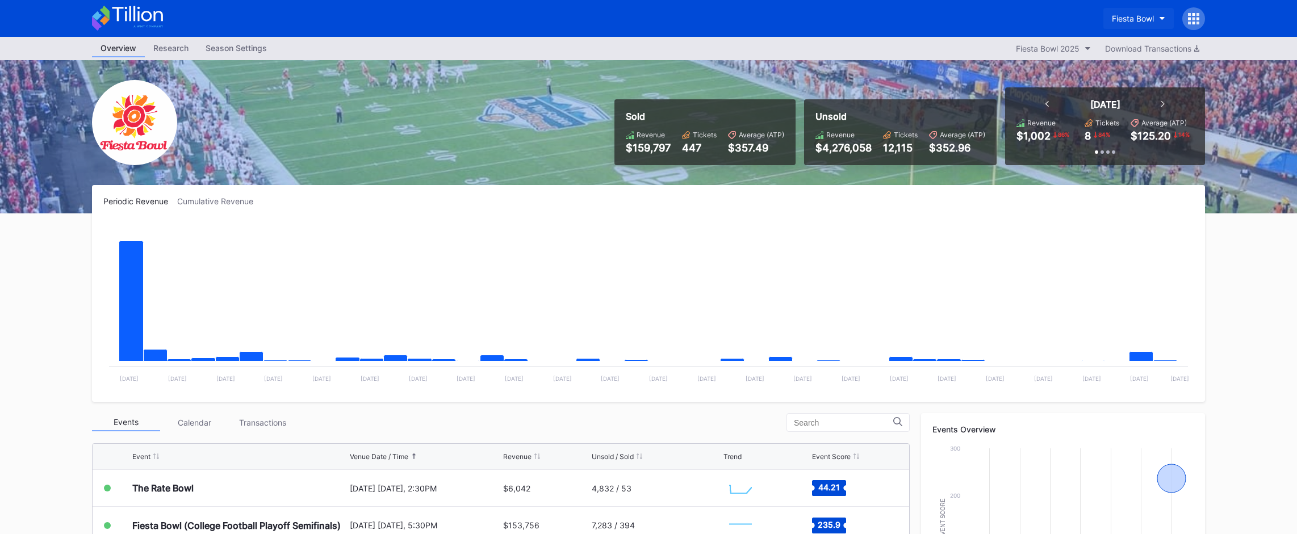
click at [1148, 20] on div "Fiesta Bowl" at bounding box center [1133, 19] width 42 height 10
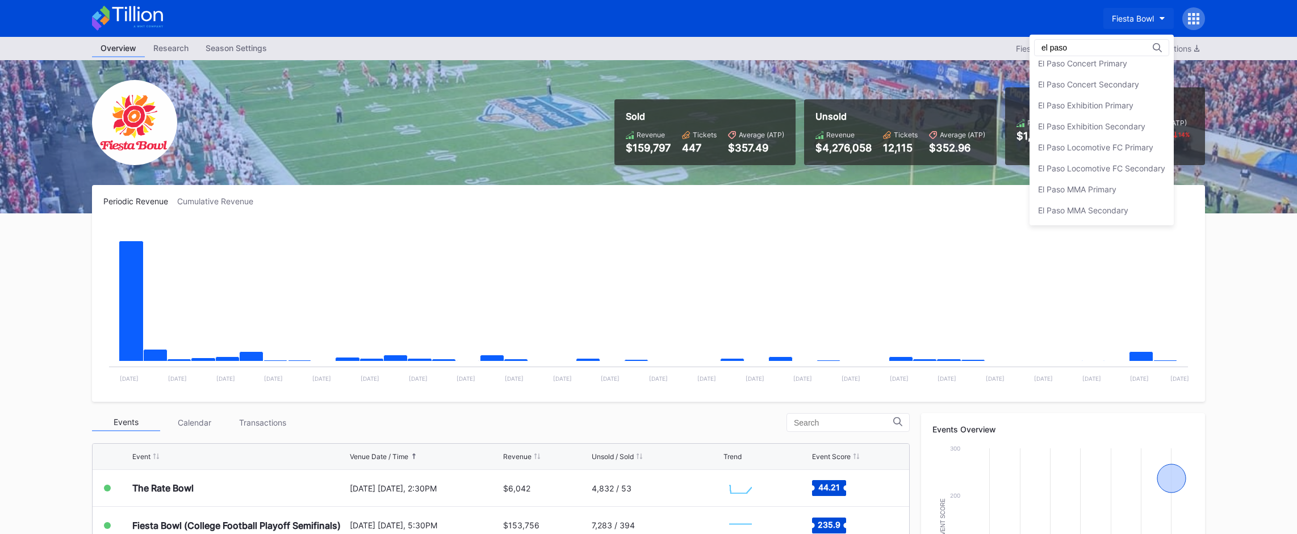
scroll to position [50, 0]
type input "el paso"
click at [1143, 152] on div "El Paso Locomotive FC Primary" at bounding box center [1101, 147] width 144 height 21
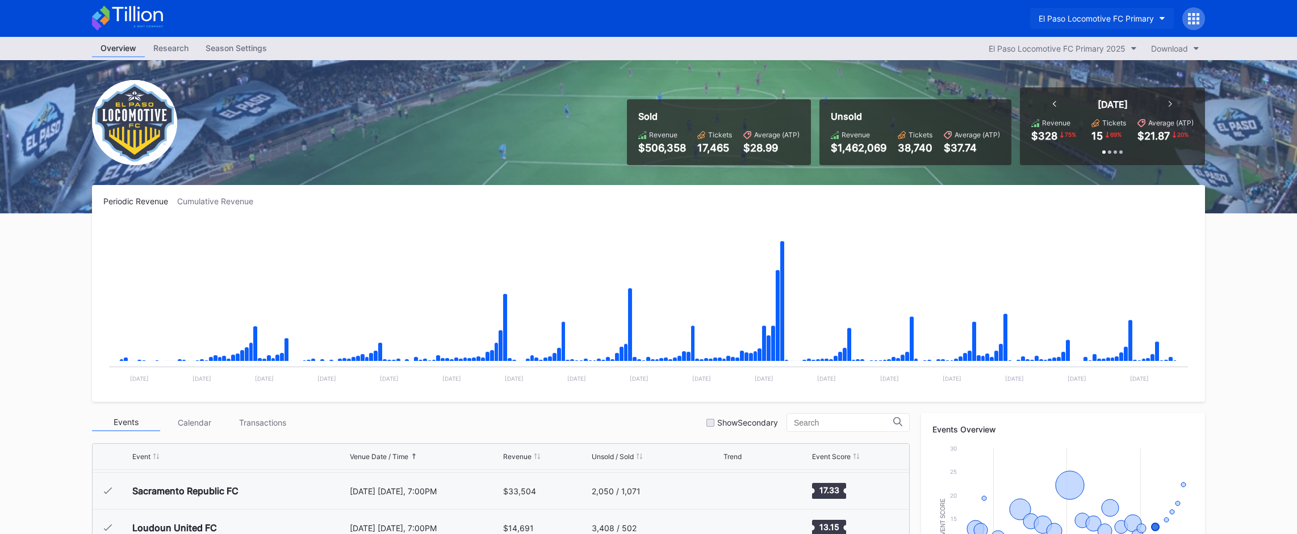
click at [1107, 23] on button "El Paso Locomotive FC Primary" at bounding box center [1102, 18] width 144 height 21
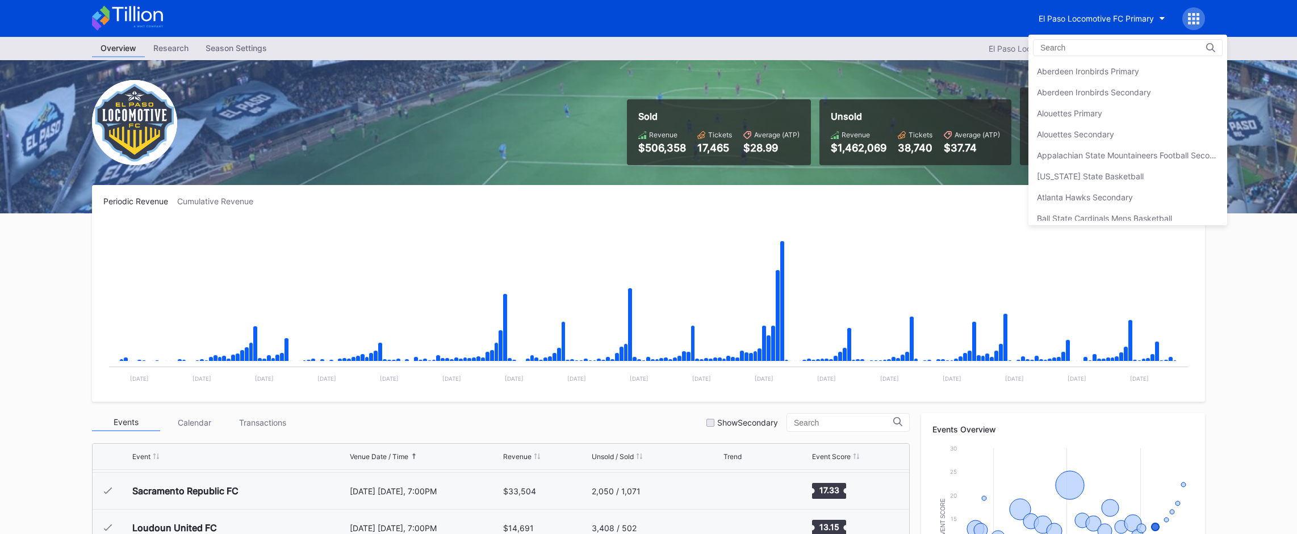
scroll to position [1113, 0]
click at [1084, 79] on div "El Paso Locomotive FC Primary" at bounding box center [1127, 71] width 199 height 21
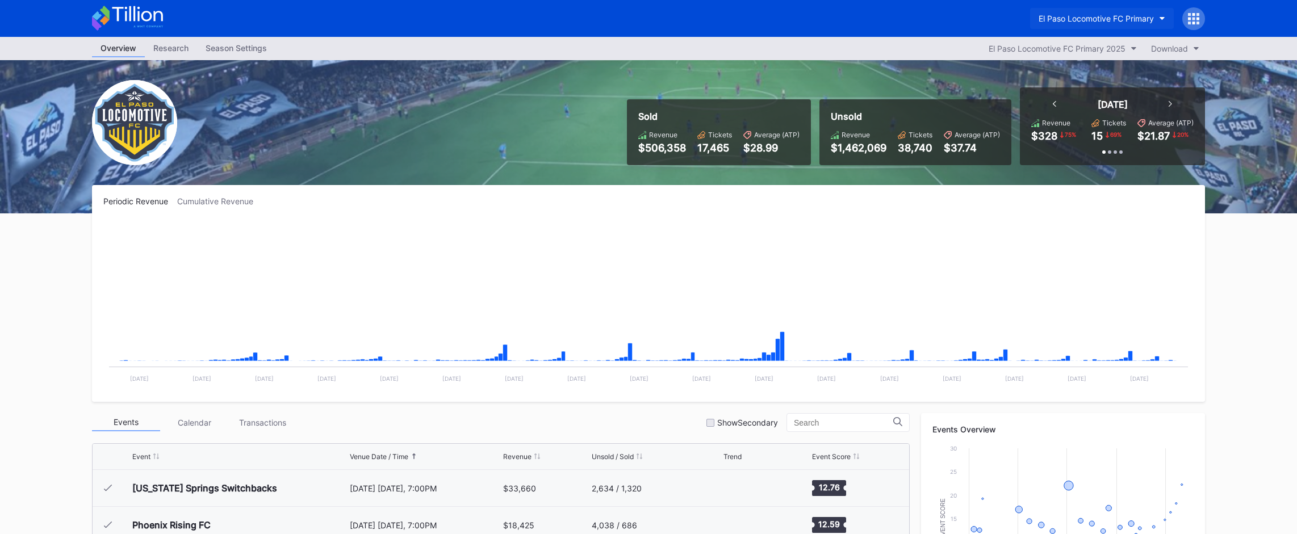
scroll to position [440, 0]
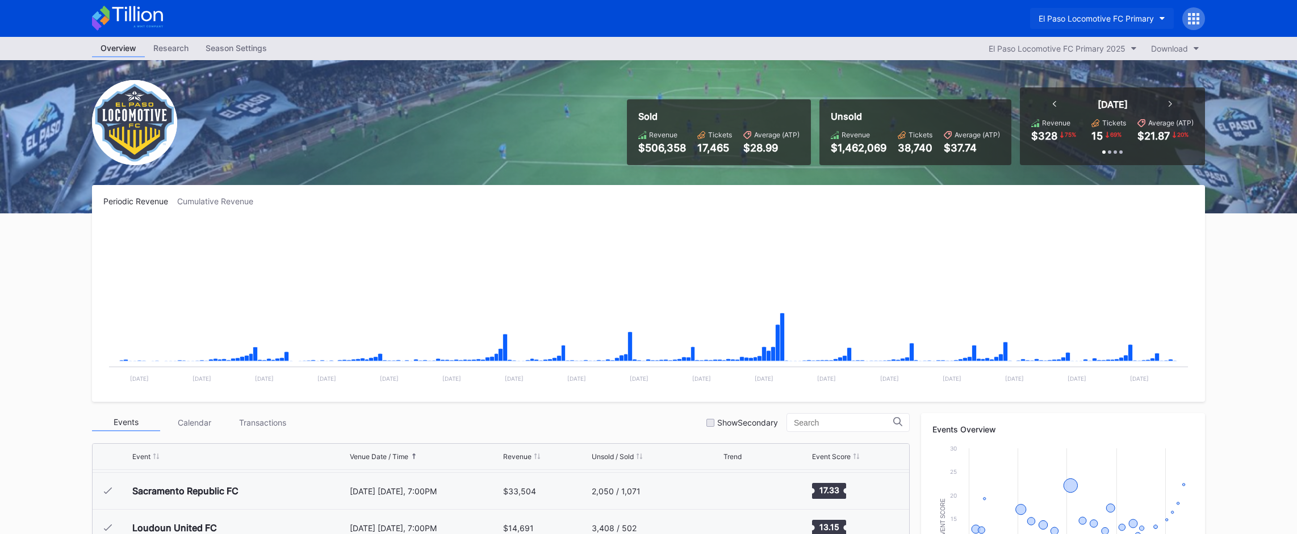
click at [1115, 16] on div "El Paso Locomotive FC Primary" at bounding box center [1095, 19] width 115 height 10
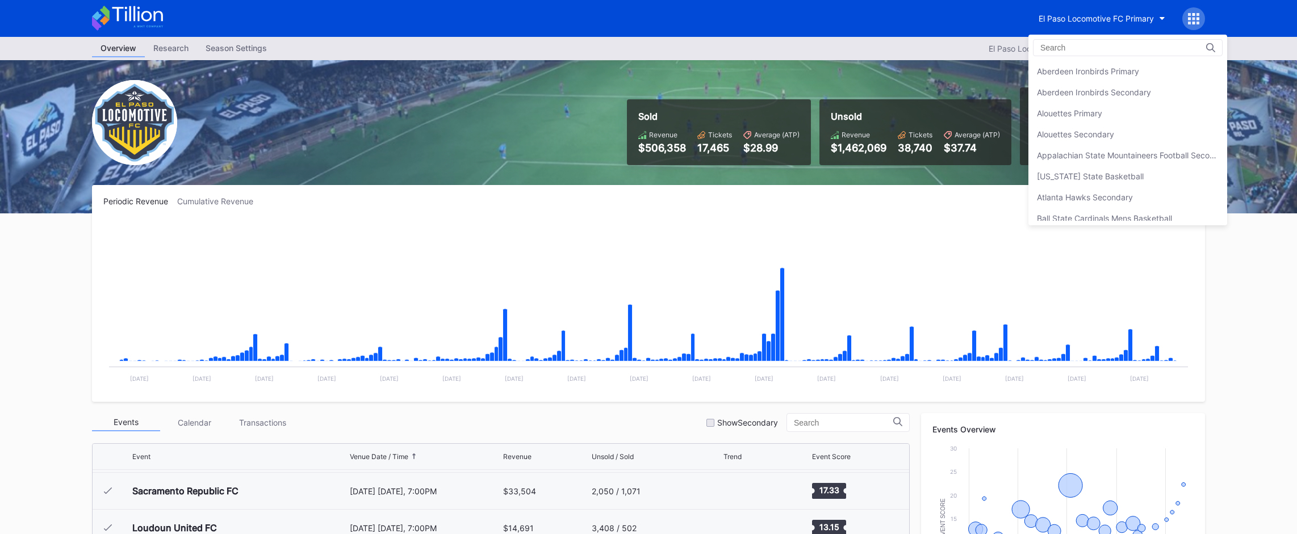
scroll to position [1113, 0]
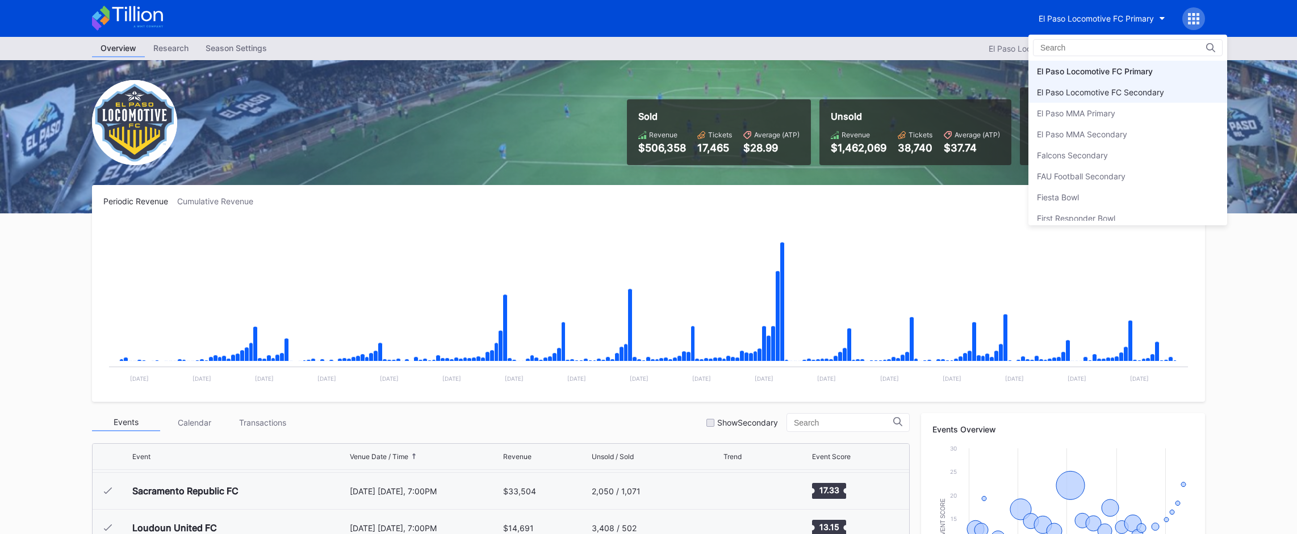
click at [1080, 93] on div "El Paso Locomotive FC Secondary" at bounding box center [1100, 92] width 127 height 10
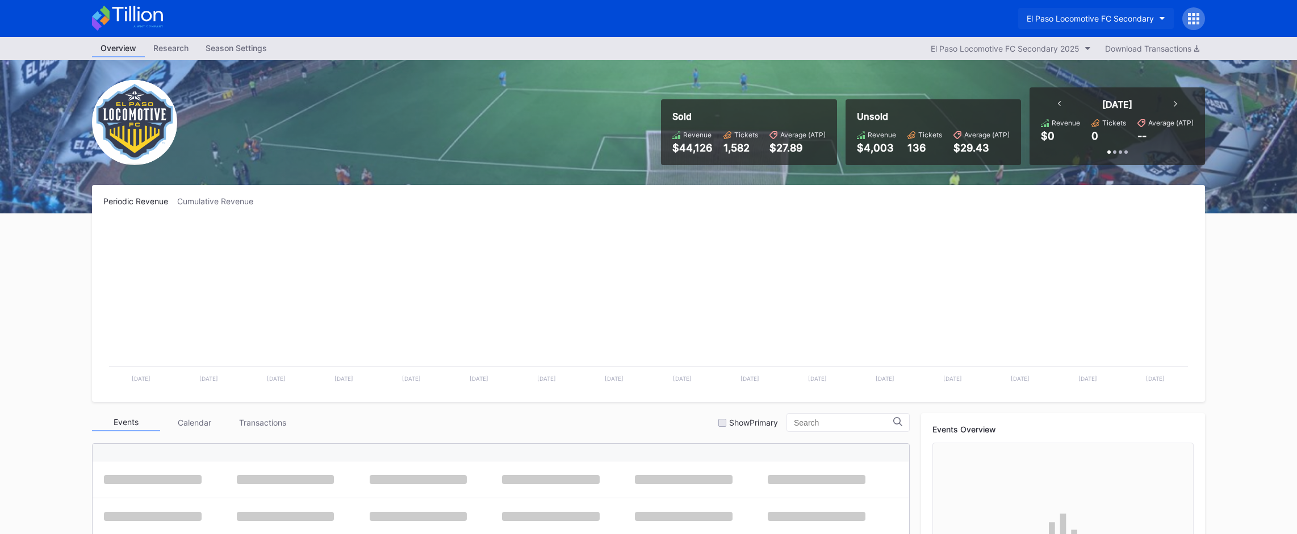
scroll to position [255, 0]
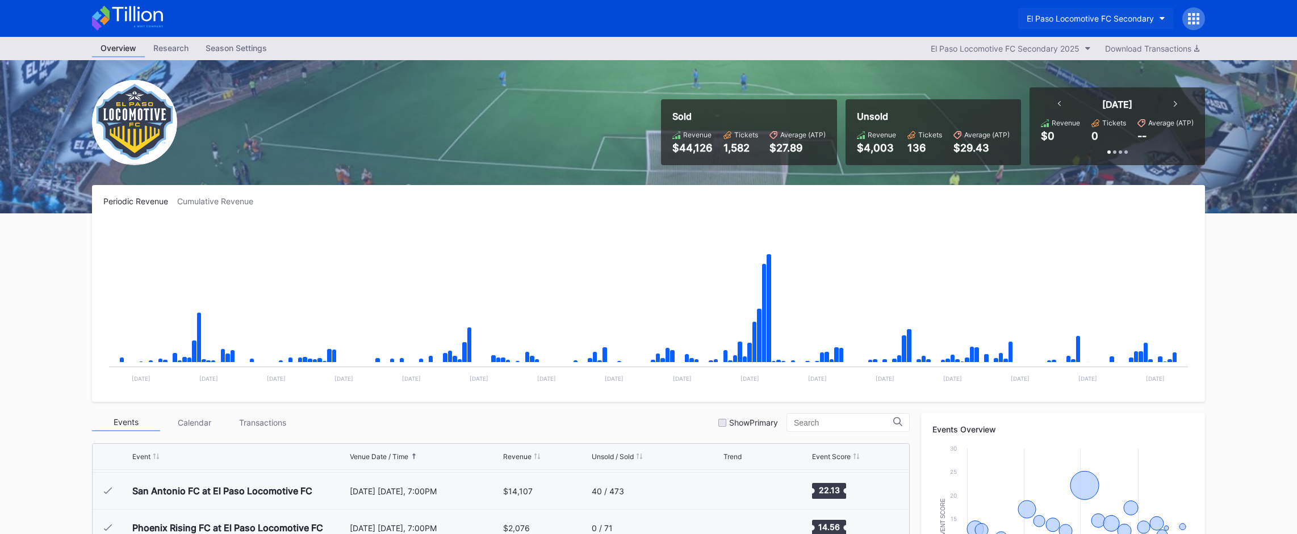
click at [1135, 26] on button "El Paso Locomotive FC Secondary" at bounding box center [1096, 18] width 156 height 21
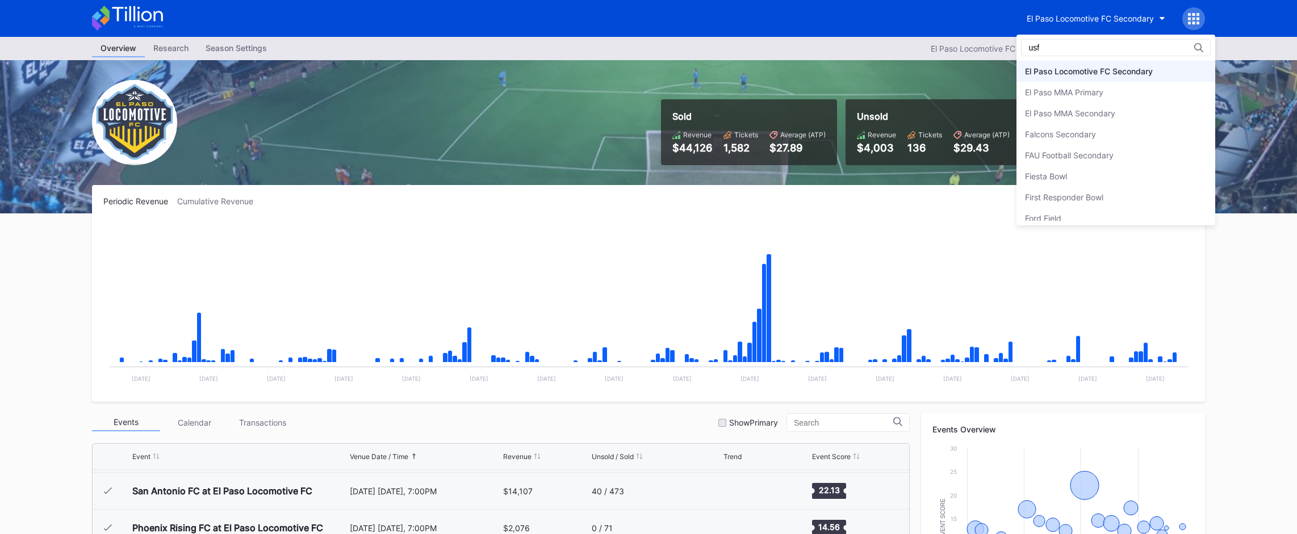
scroll to position [0, 0]
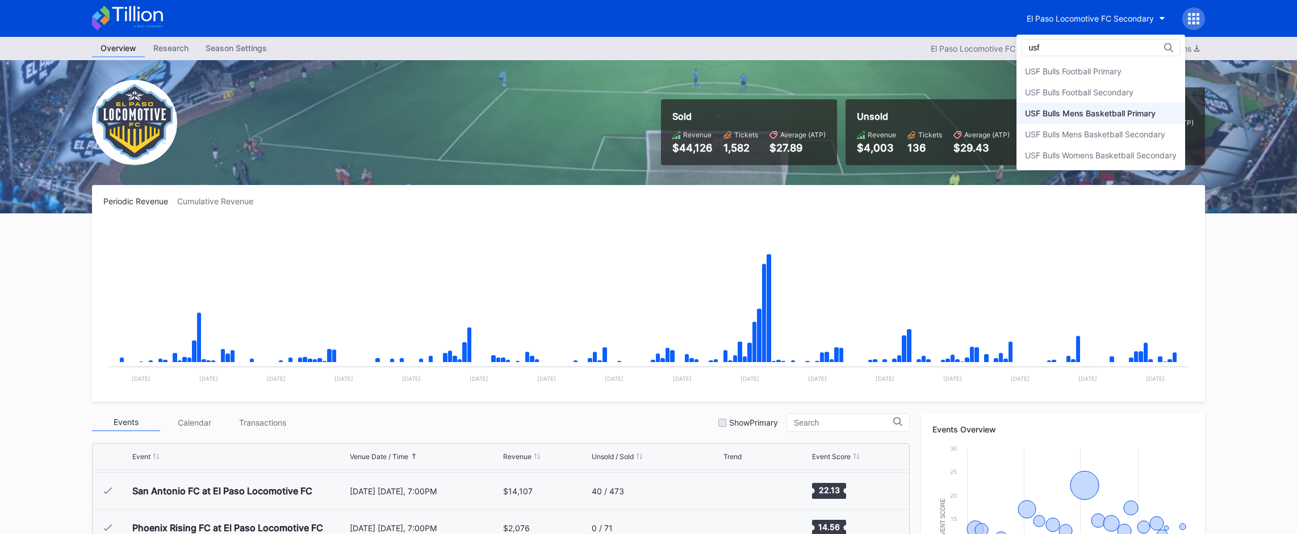
type input "usf"
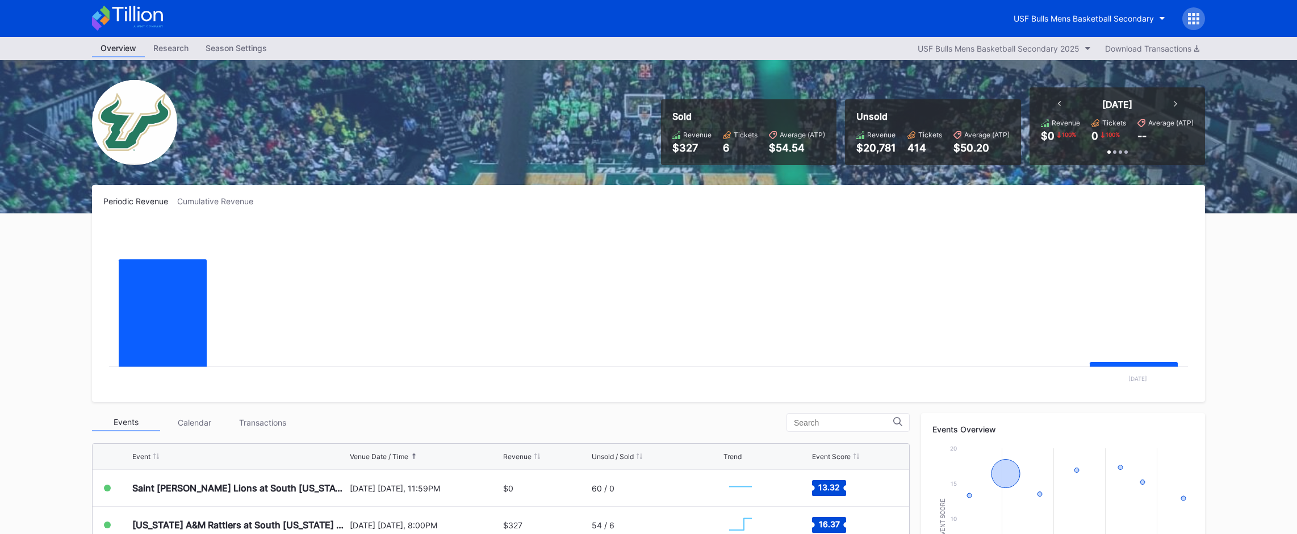
click at [144, 17] on icon at bounding box center [127, 18] width 71 height 25
click at [1047, 22] on div "USF Bulls Mens Basketball Secondary" at bounding box center [1083, 19] width 140 height 10
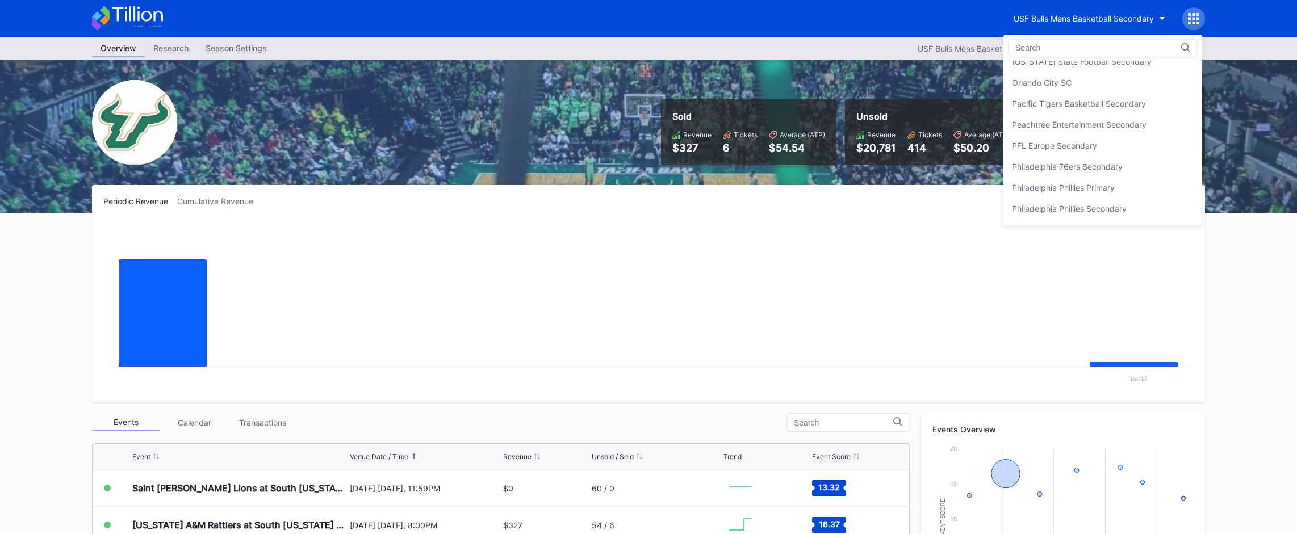
scroll to position [2390, 0]
click at [1110, 159] on div "Philadelphia 76ers Secondary" at bounding box center [1067, 160] width 111 height 10
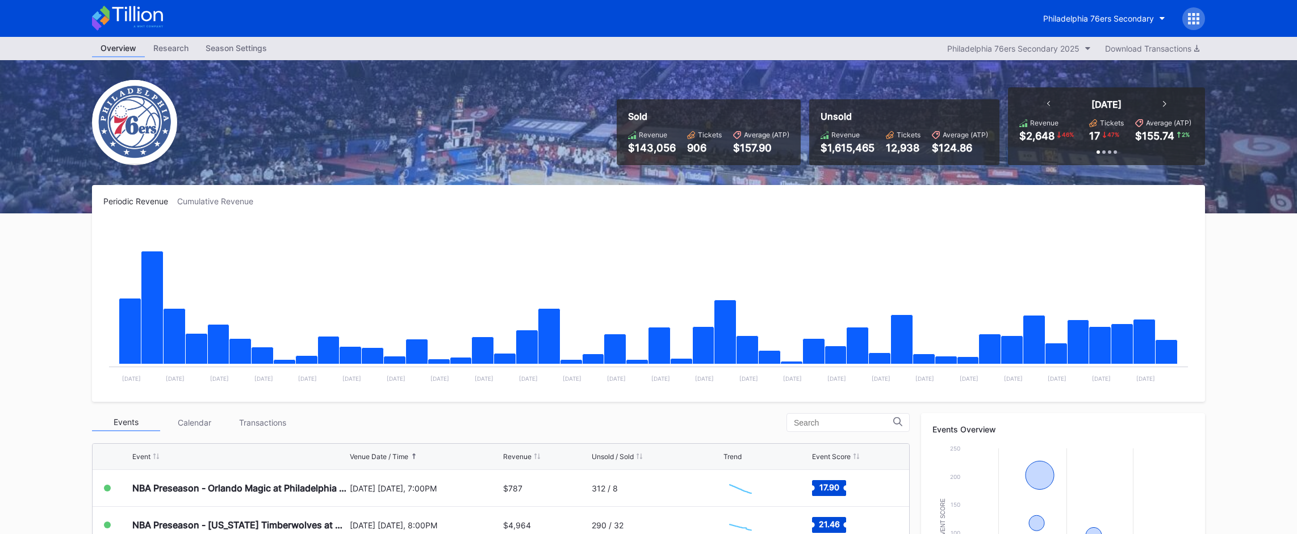
click at [140, 24] on icon at bounding box center [127, 18] width 71 height 25
click at [1073, 14] on div "Philadelphia 76ers Secondary" at bounding box center [1098, 19] width 111 height 10
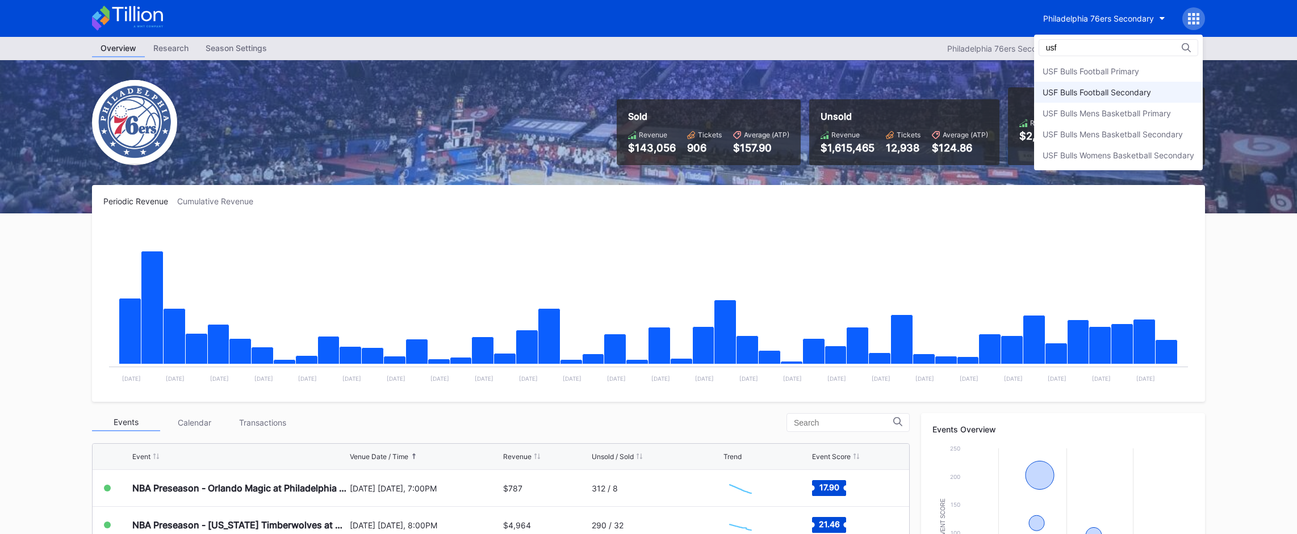
type input "usf"
click at [1063, 91] on div "USF Bulls Football Secondary" at bounding box center [1096, 92] width 108 height 10
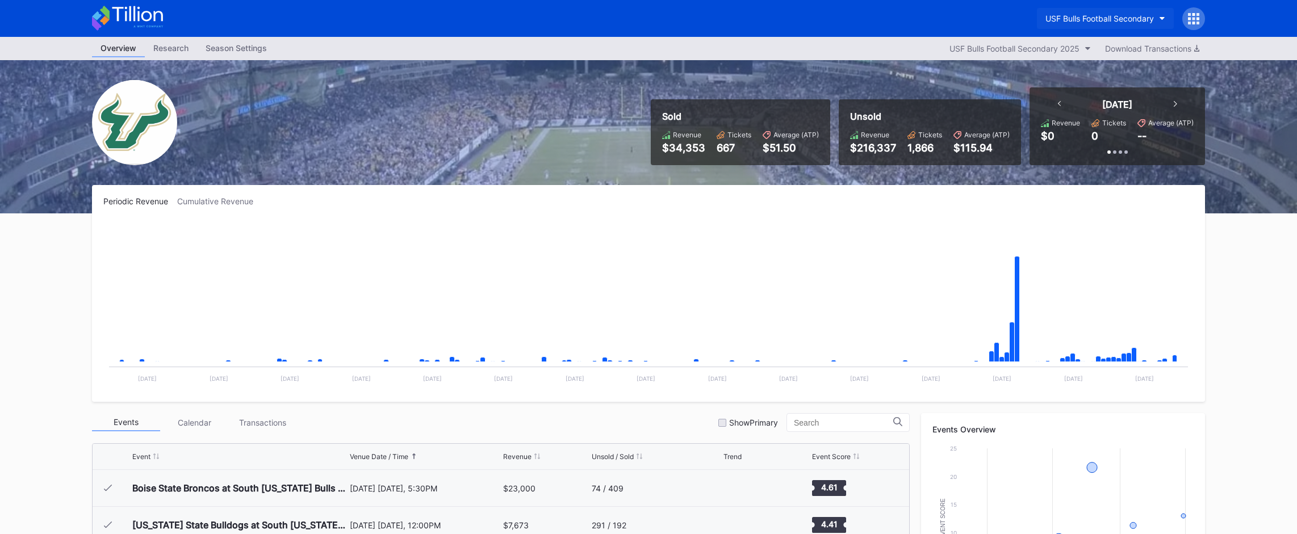
click at [1074, 16] on div "USF Bulls Football Secondary" at bounding box center [1099, 19] width 108 height 10
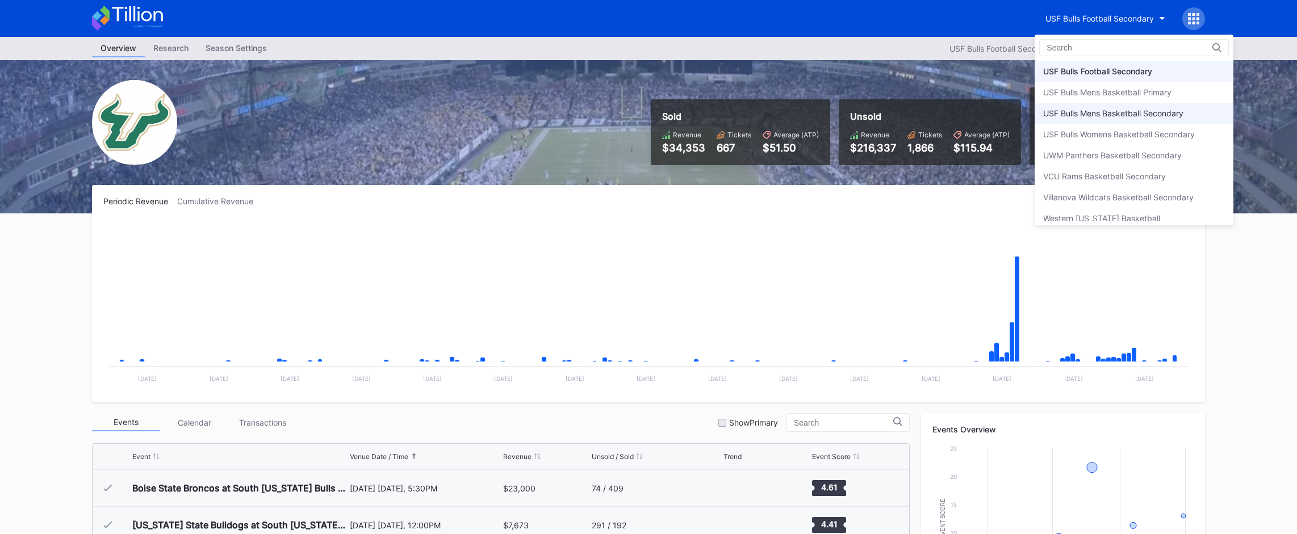
scroll to position [3811, 0]
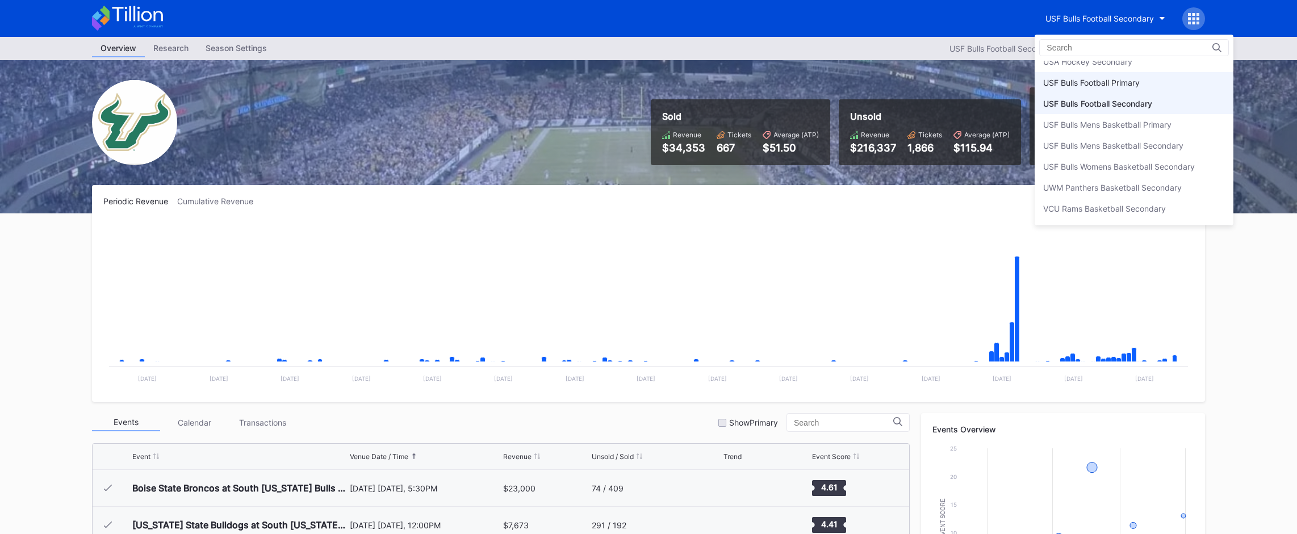
click at [1085, 89] on div "USF Bulls Football Primary" at bounding box center [1133, 82] width 199 height 21
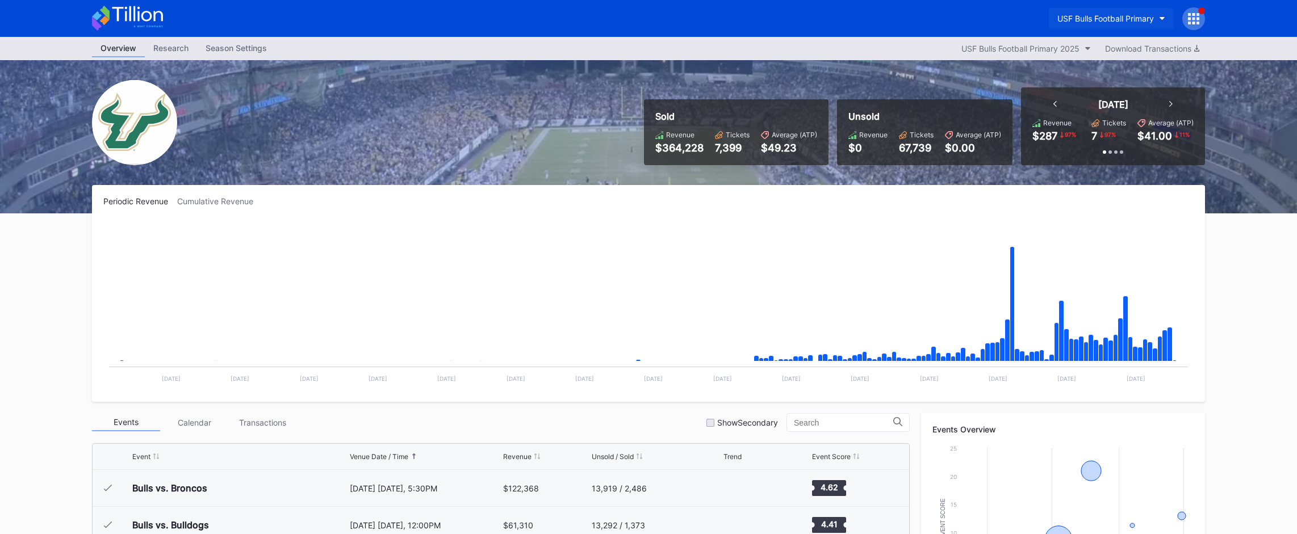
click at [1077, 20] on div "USF Bulls Football Primary" at bounding box center [1105, 19] width 97 height 10
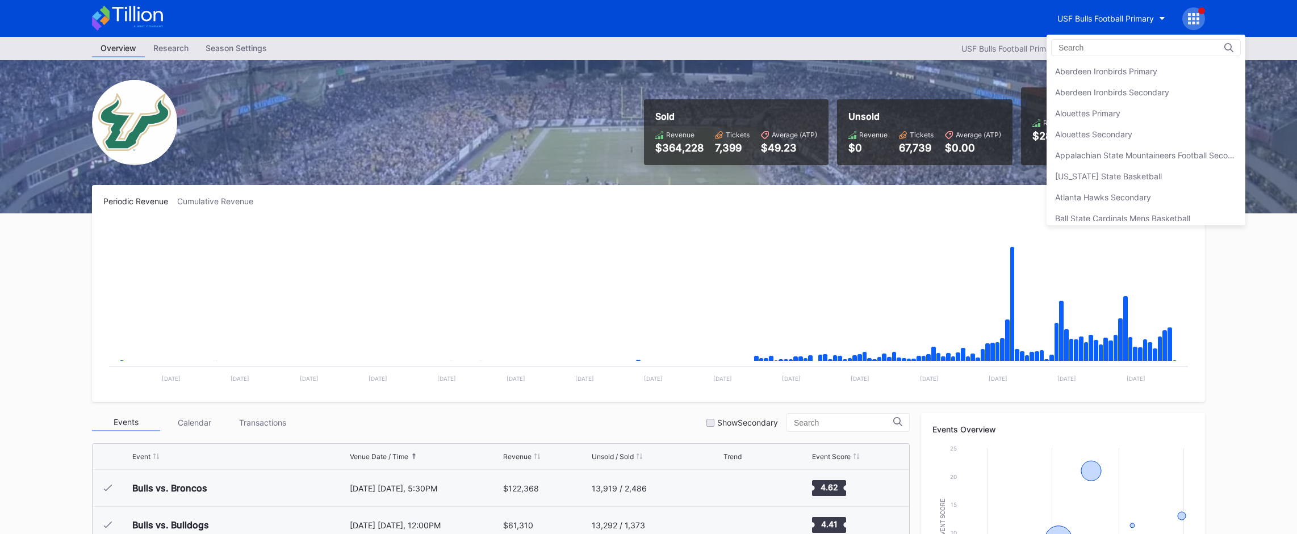
scroll to position [3823, 0]
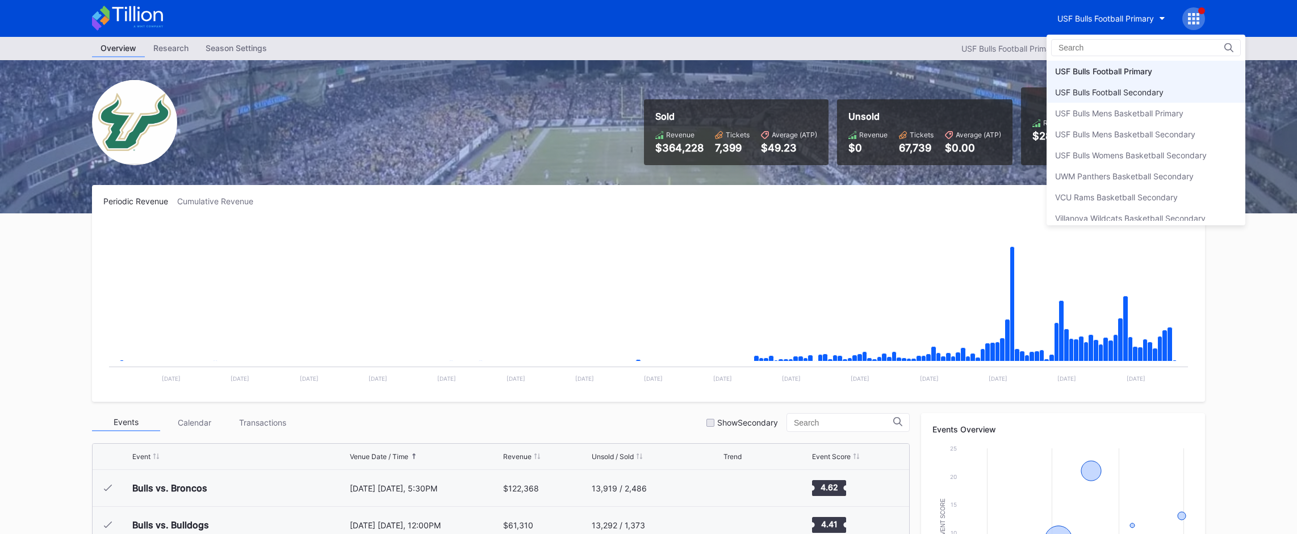
click at [1079, 90] on div "USF Bulls Football Secondary" at bounding box center [1109, 92] width 108 height 10
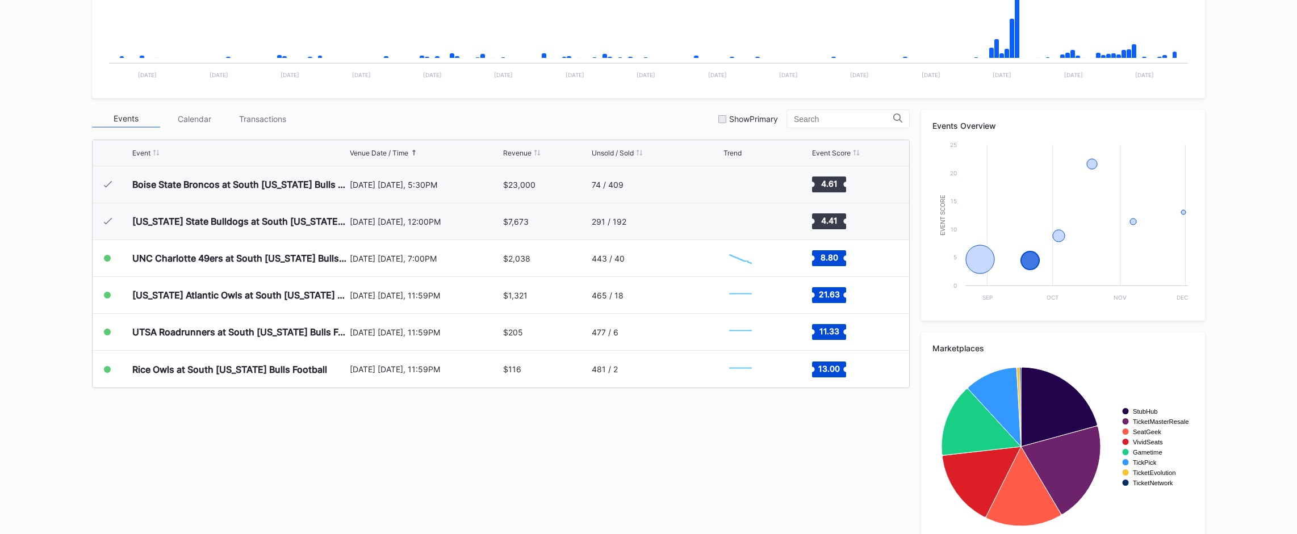
scroll to position [324, 0]
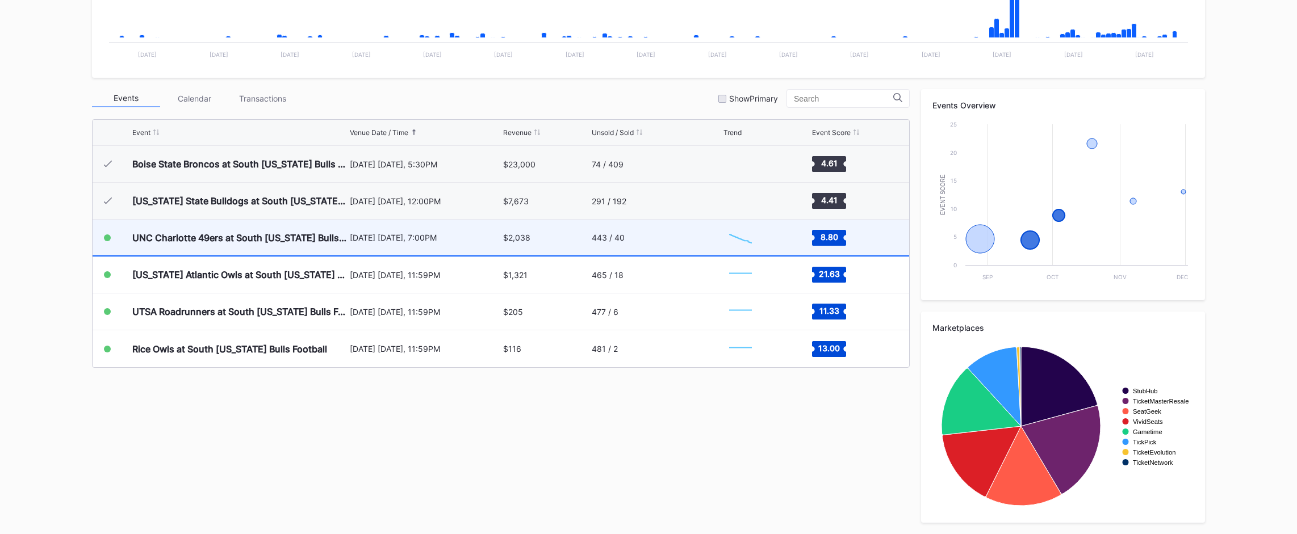
click at [562, 243] on div "$2,038" at bounding box center [546, 238] width 86 height 36
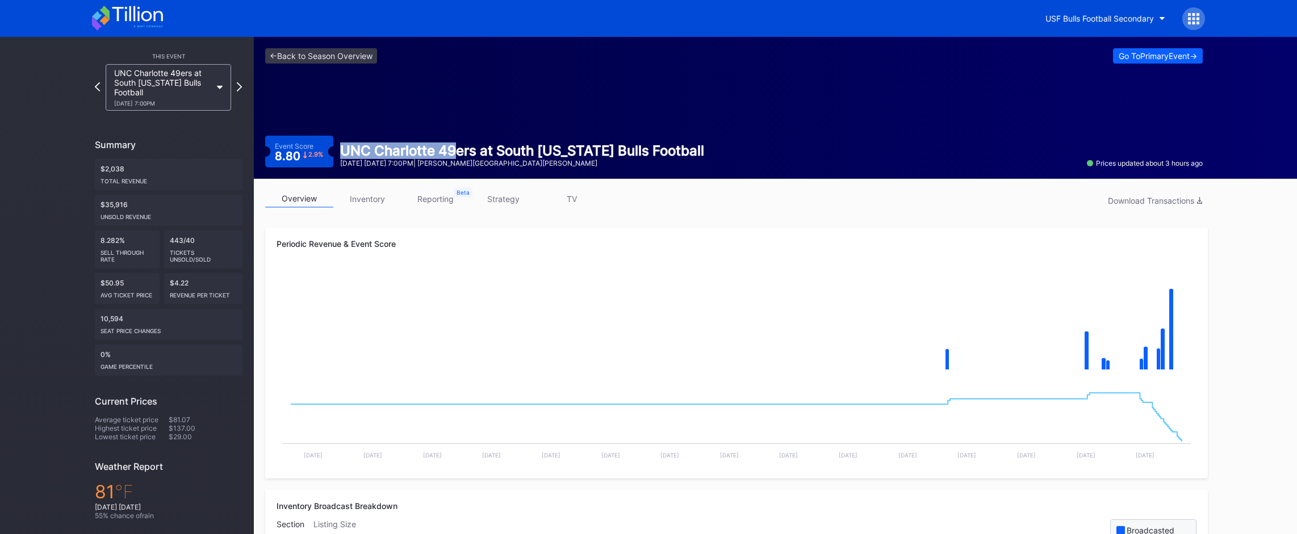
click at [455, 146] on div "<- Back to Season Overview Go To Primary Event -> Event Score 8.80 2.9 % UNC Ch…" at bounding box center [734, 108] width 960 height 142
click at [455, 146] on div "UNC Charlotte 49ers at South Florida Bulls Football" at bounding box center [522, 150] width 364 height 16
click at [366, 56] on link "<- Back to Season Overview" at bounding box center [321, 55] width 112 height 15
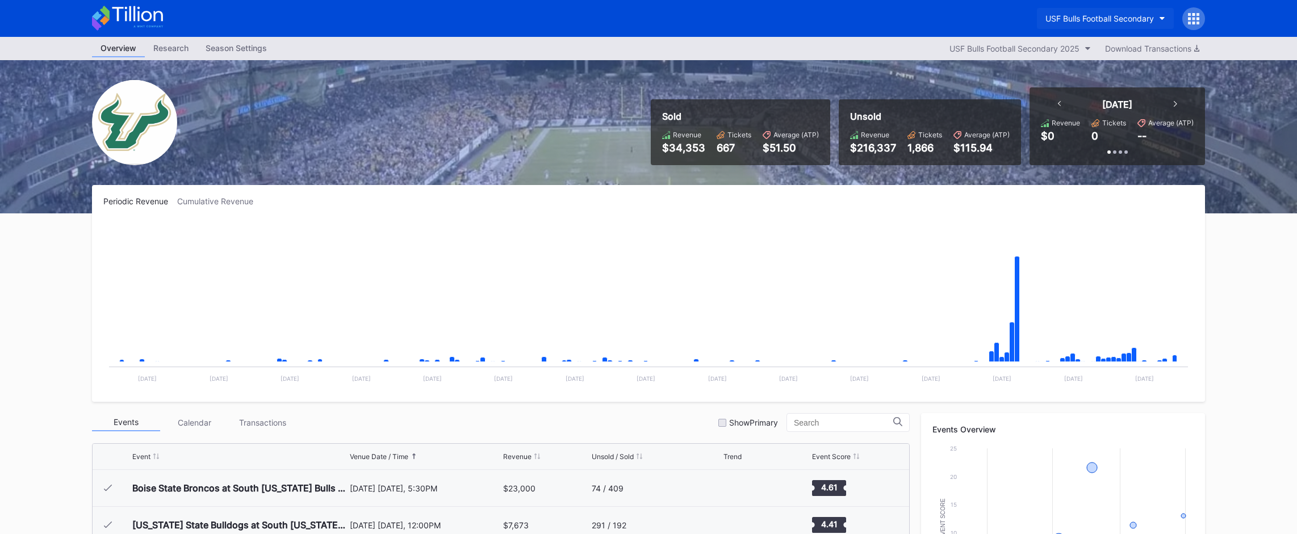
click at [1085, 28] on button "USF Bulls Football Secondary" at bounding box center [1105, 18] width 137 height 21
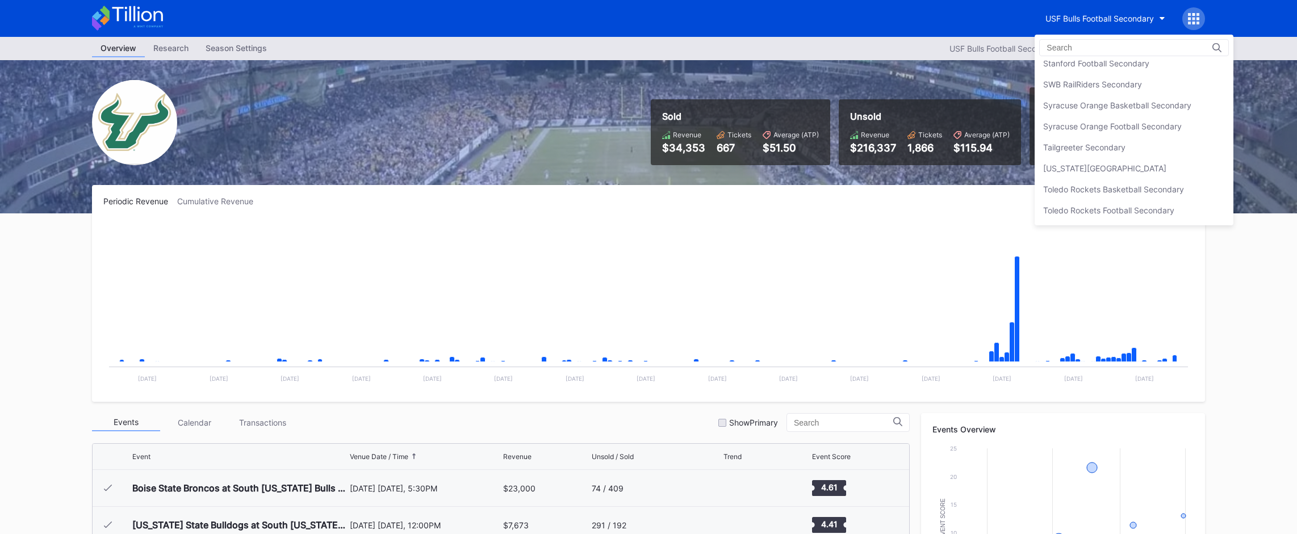
scroll to position [3596, 0]
click at [1101, 142] on div "Tailgreeter Secondary" at bounding box center [1133, 150] width 199 height 21
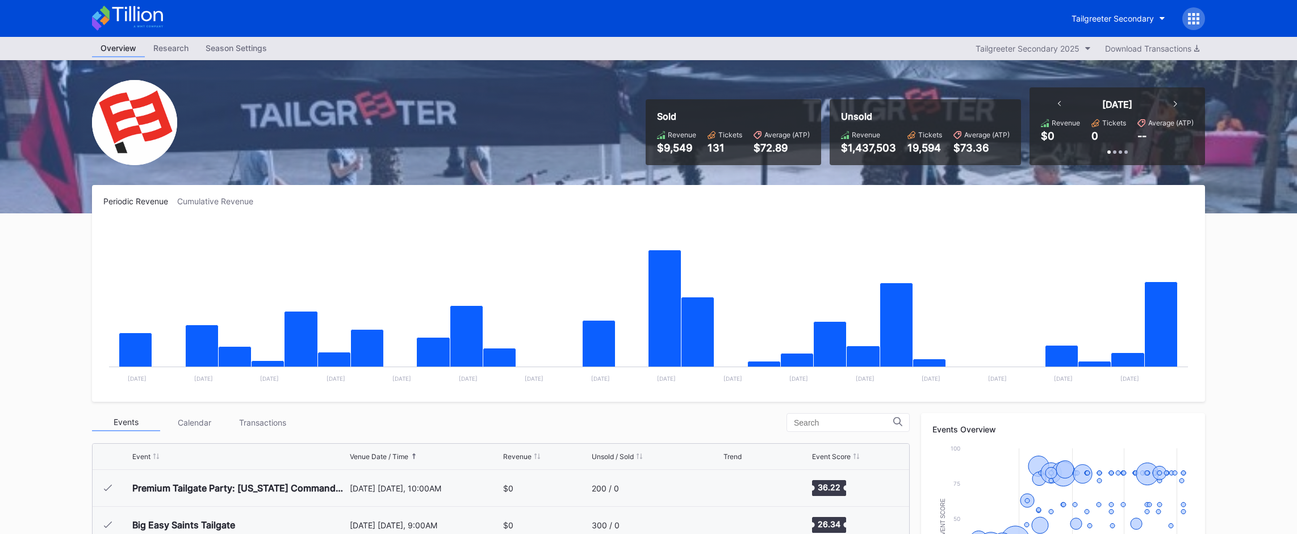
scroll to position [922, 0]
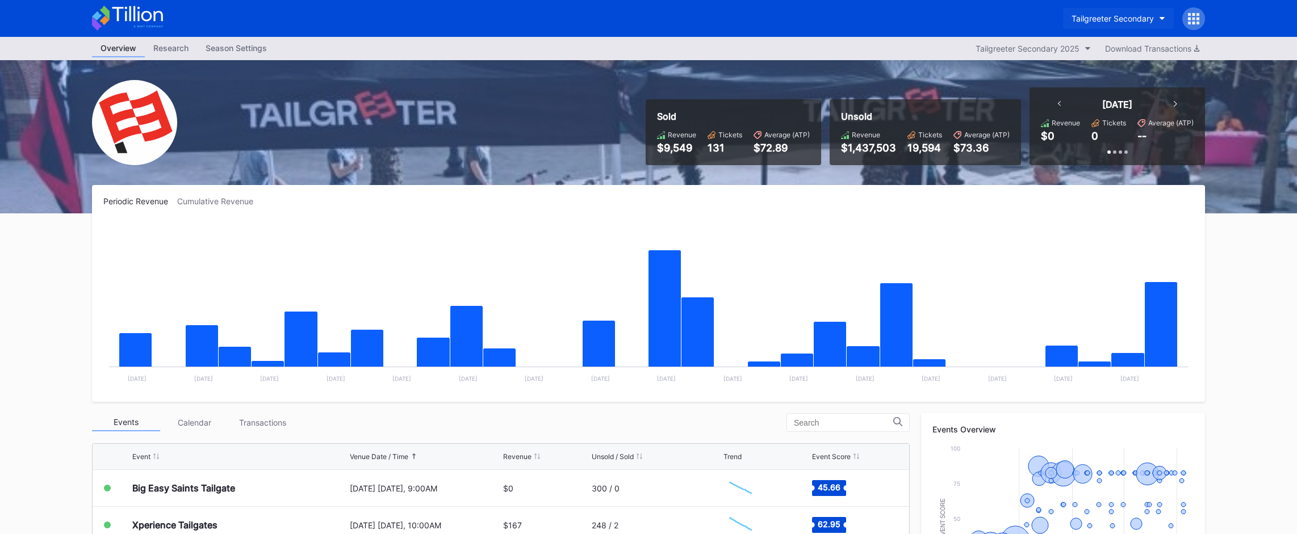
click at [1073, 10] on button "Tailgreeter Secondary" at bounding box center [1118, 18] width 111 height 21
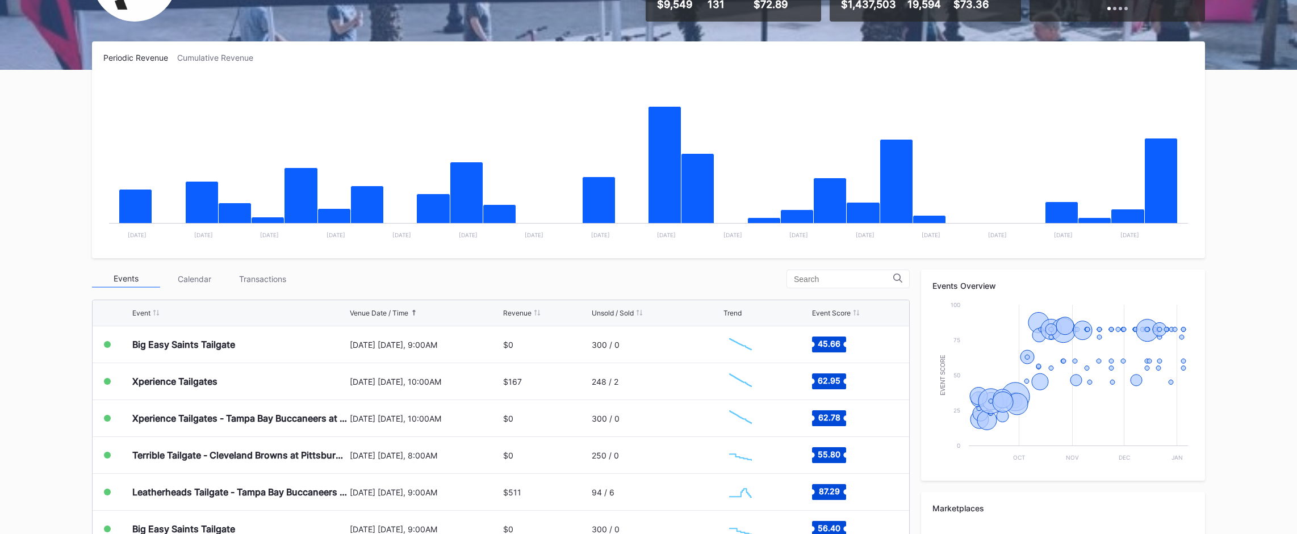
scroll to position [0, 0]
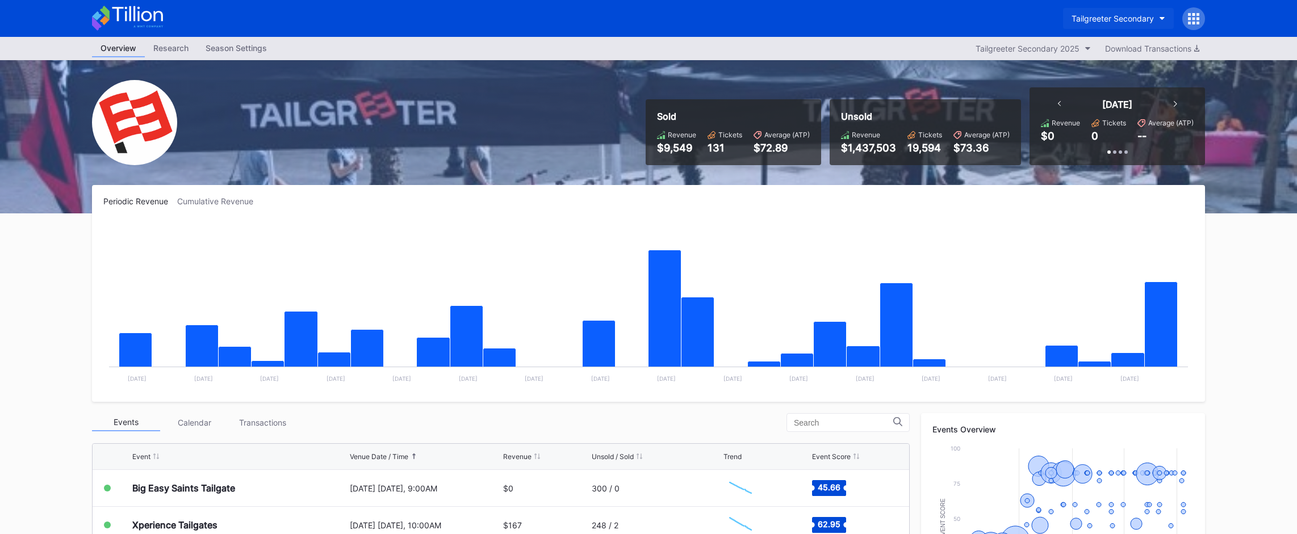
click at [1103, 14] on div "Tailgreeter Secondary" at bounding box center [1112, 19] width 82 height 10
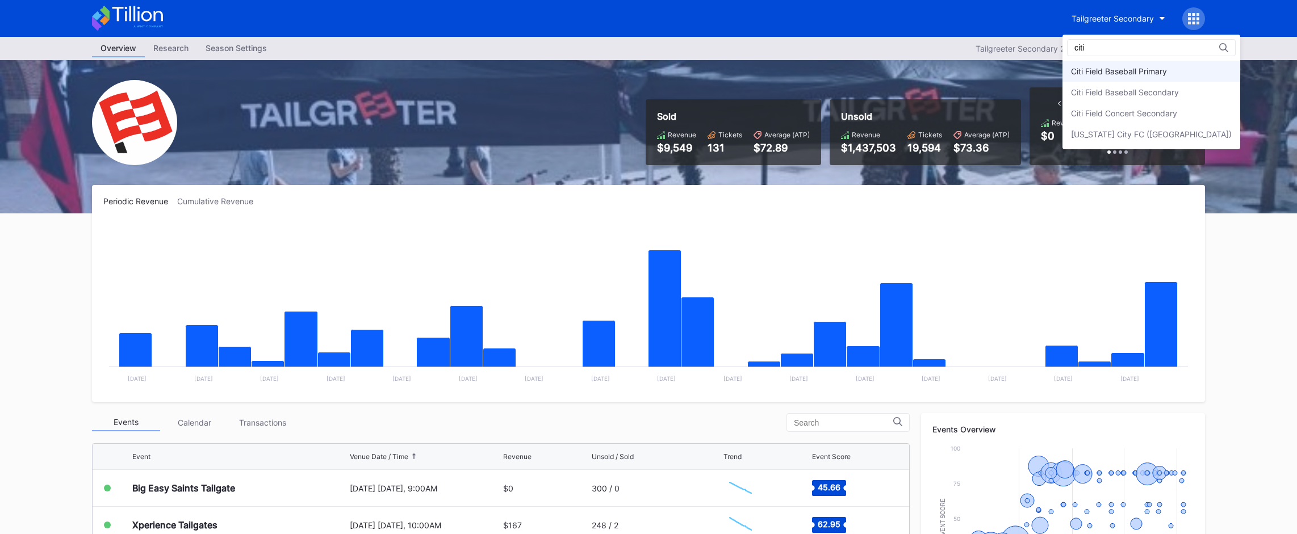
type input "citi"
click at [1144, 77] on div "Citi Field Baseball Primary" at bounding box center [1151, 71] width 178 height 21
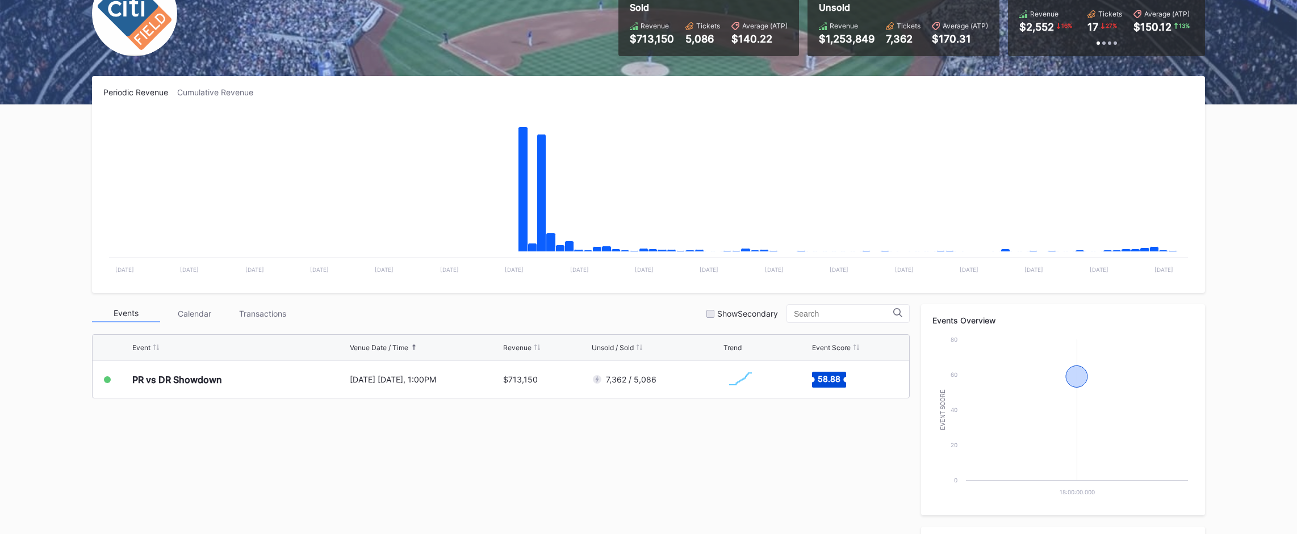
scroll to position [107, 0]
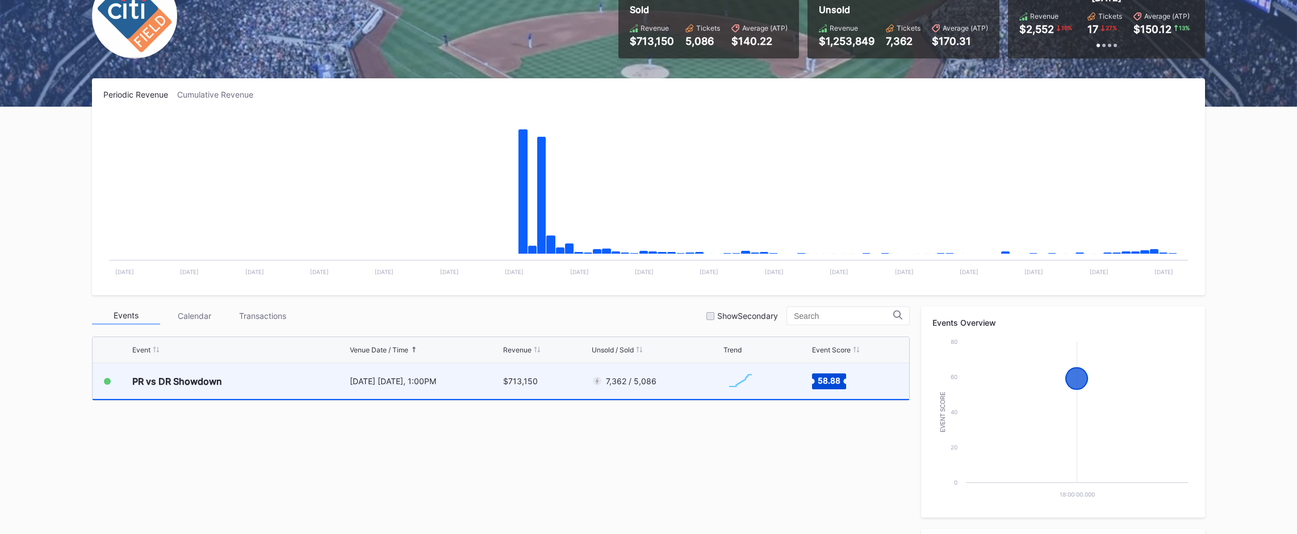
click at [682, 380] on div "7,362 / 5,086" at bounding box center [656, 381] width 129 height 36
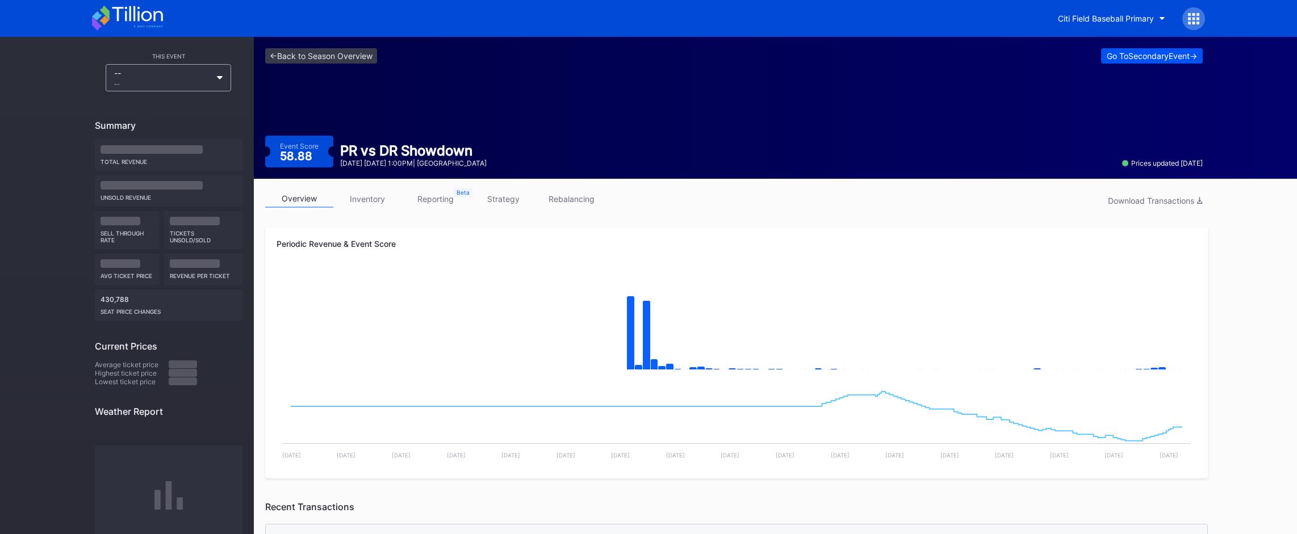
click at [1145, 56] on div "Go To Secondary Event ->" at bounding box center [1151, 56] width 90 height 10
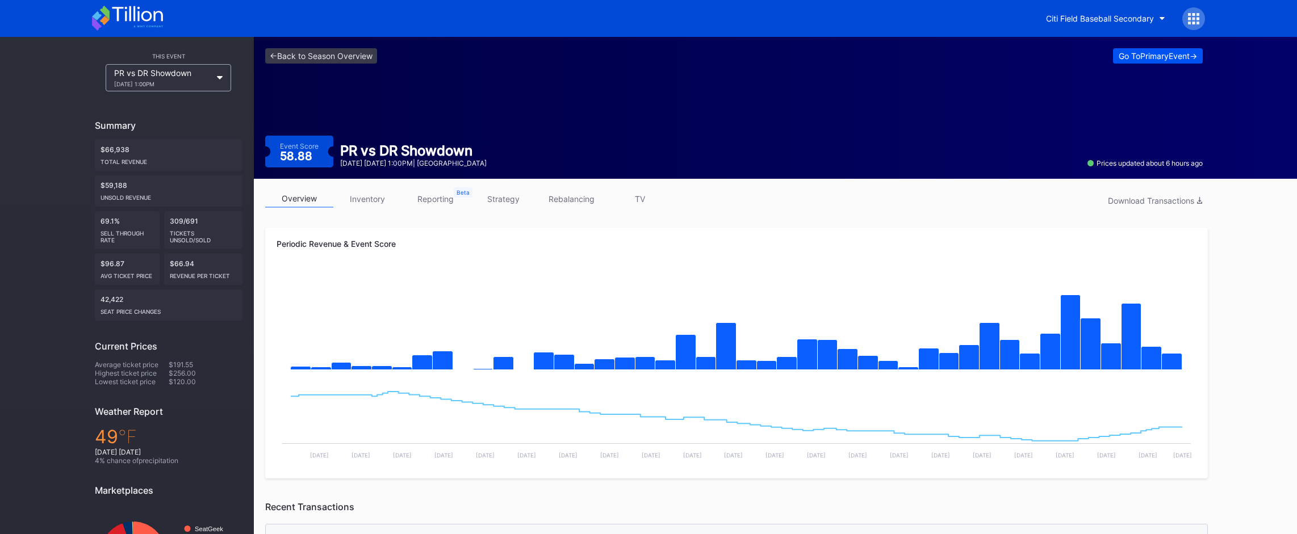
click at [1136, 60] on div "Go To Primary Event ->" at bounding box center [1157, 56] width 78 height 10
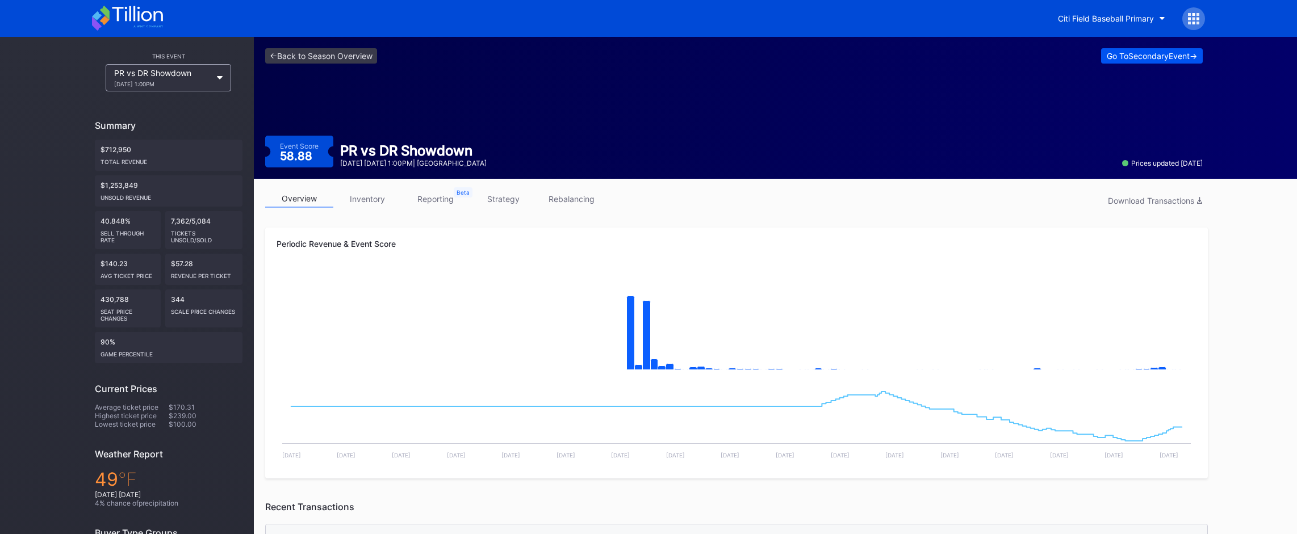
click at [1101, 58] on button "Go To Secondary Event ->" at bounding box center [1152, 55] width 102 height 15
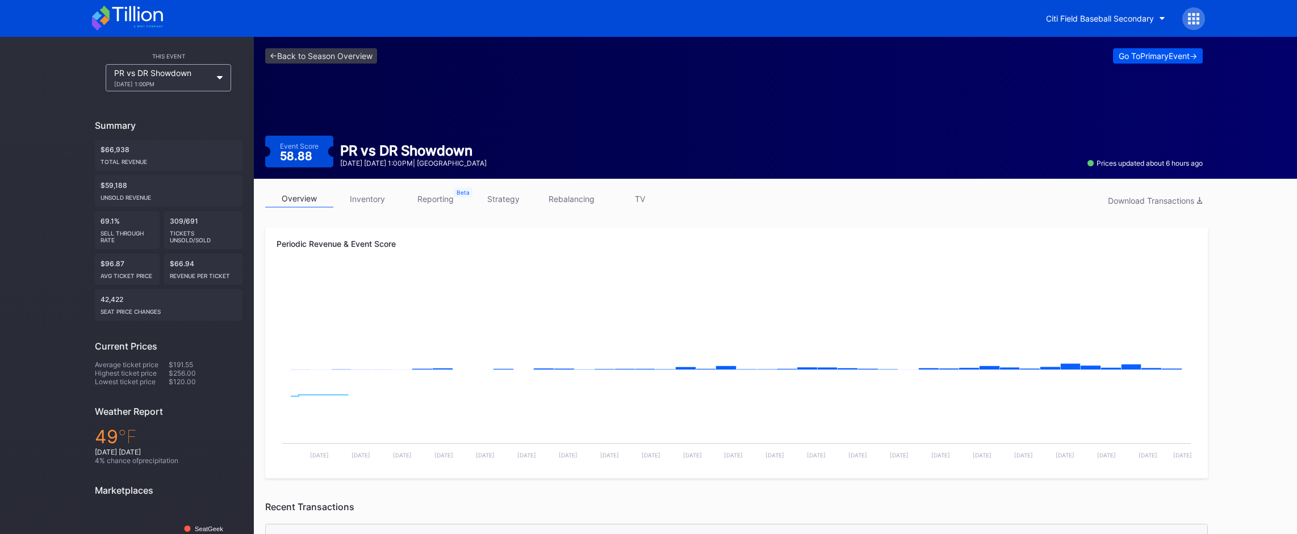
click at [1113, 58] on button "Go To Primary Event ->" at bounding box center [1158, 55] width 90 height 15
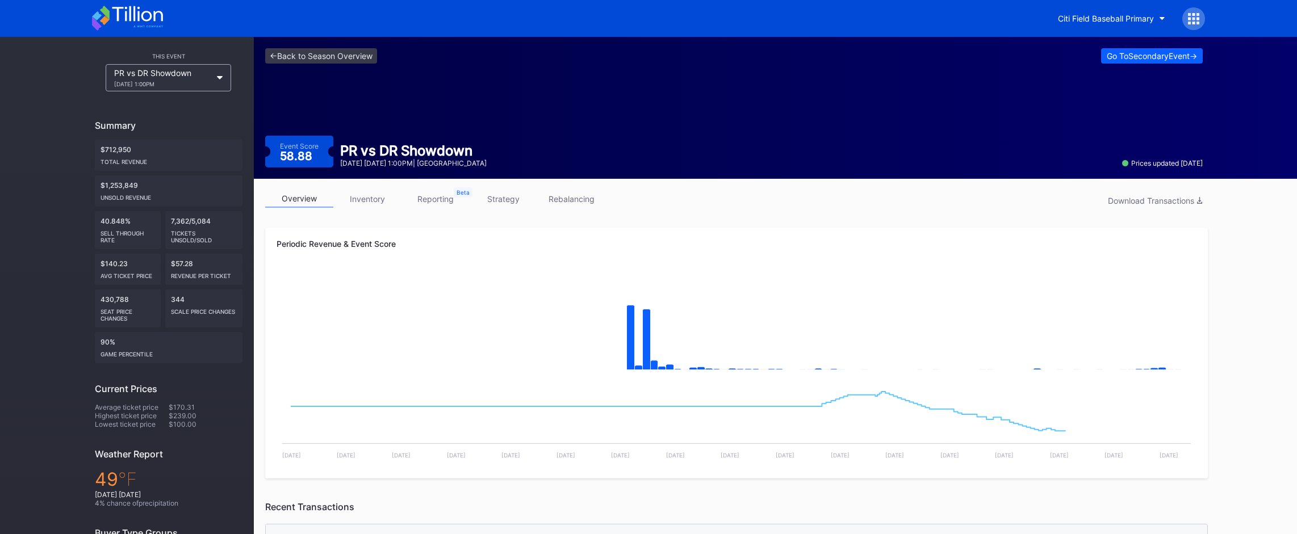
click at [1106, 58] on div "Go To Secondary Event ->" at bounding box center [1151, 56] width 90 height 10
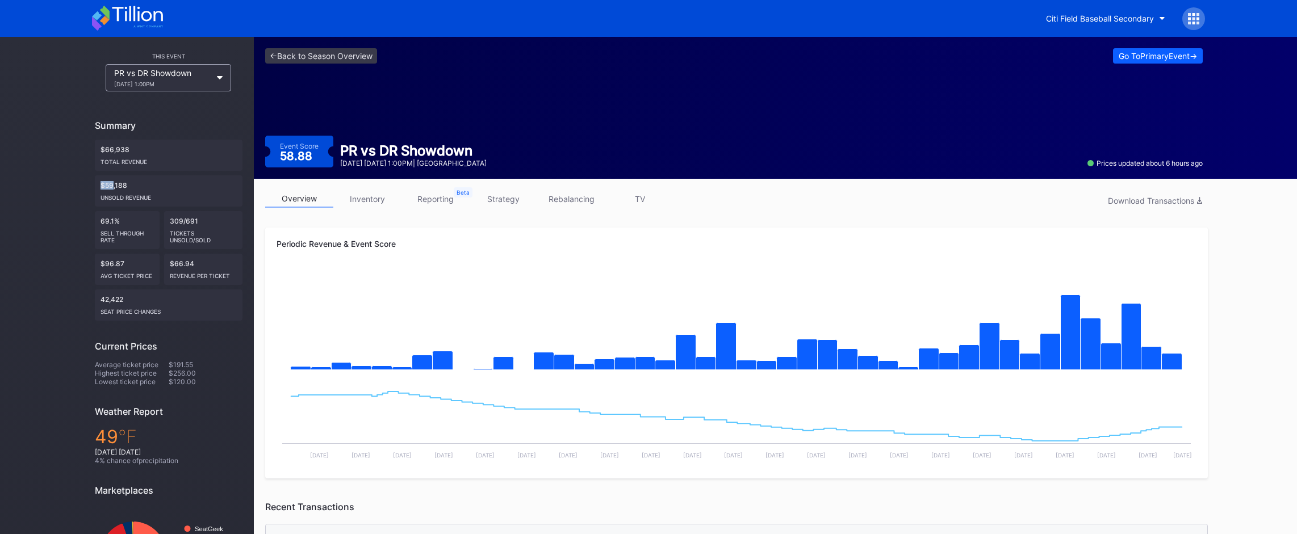
drag, startPoint x: 97, startPoint y: 187, endPoint x: 118, endPoint y: 187, distance: 20.4
click at [117, 187] on div "$59,188 Unsold Revenue" at bounding box center [169, 190] width 148 height 31
drag, startPoint x: 102, startPoint y: 145, endPoint x: 127, endPoint y: 149, distance: 25.2
click at [113, 145] on div "$66,938 Total Revenue" at bounding box center [169, 155] width 148 height 31
click at [133, 22] on icon at bounding box center [127, 18] width 71 height 25
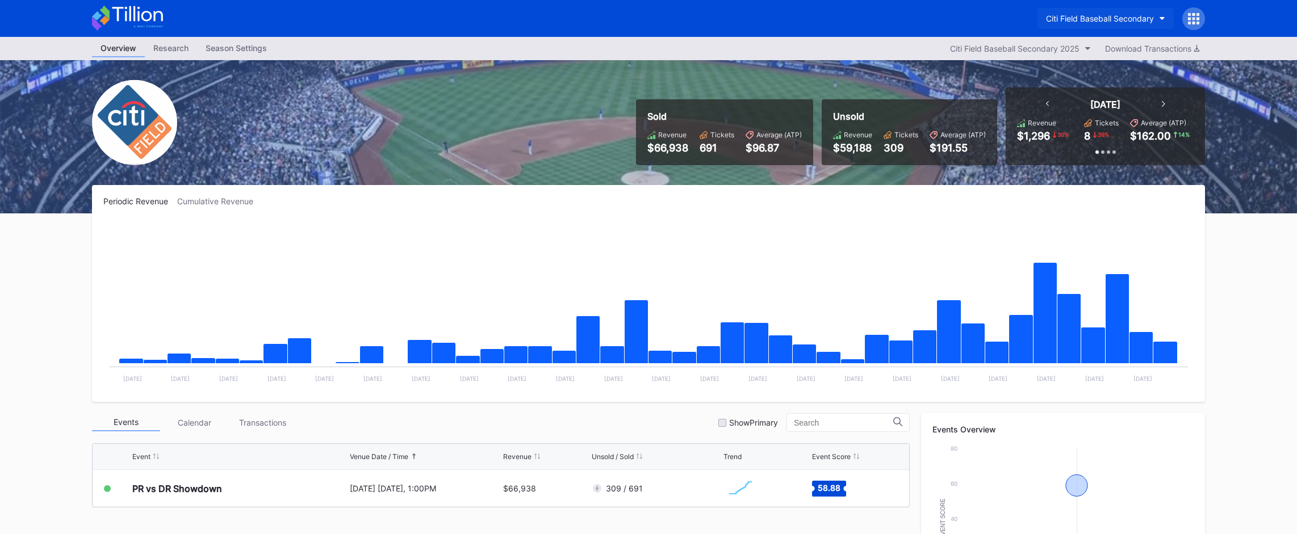
click at [1116, 12] on button "Citi Field Baseball Secondary" at bounding box center [1105, 18] width 136 height 21
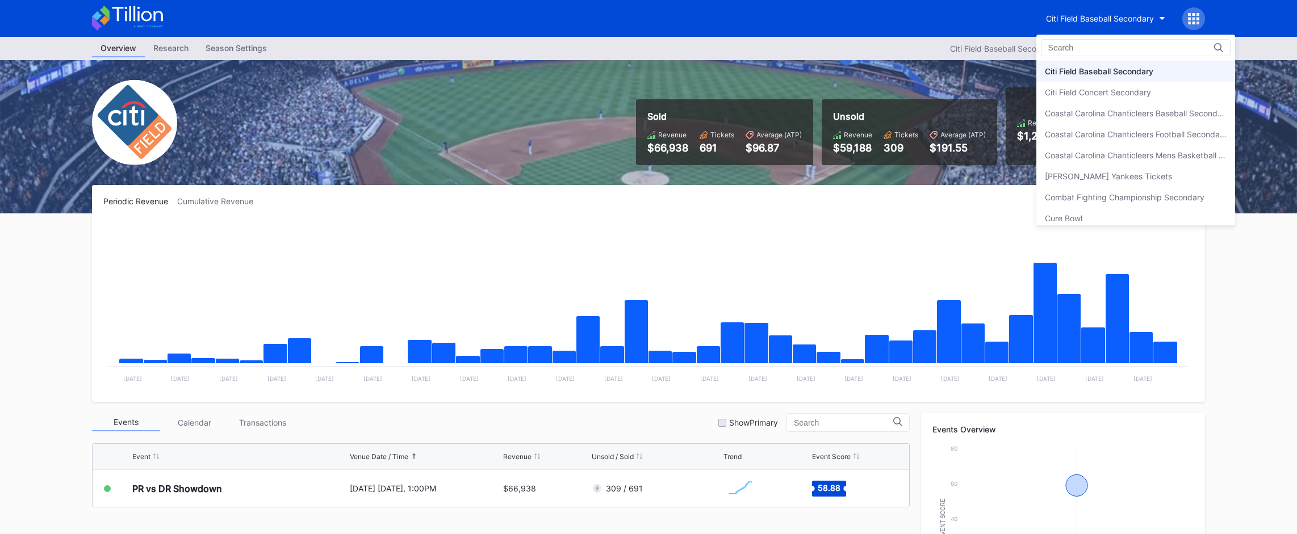
scroll to position [627, 0]
click at [1094, 79] on div "Citi Field Baseball Primary" at bounding box center [1135, 74] width 199 height 21
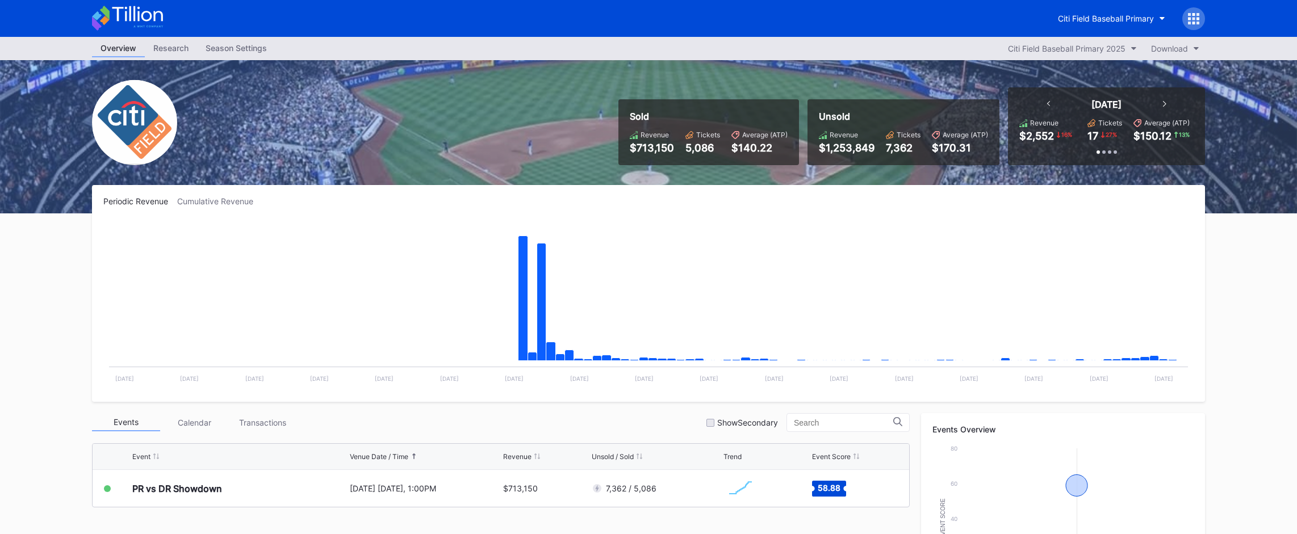
click at [158, 23] on icon at bounding box center [127, 18] width 71 height 25
click at [1192, 18] on icon at bounding box center [1193, 18] width 11 height 11
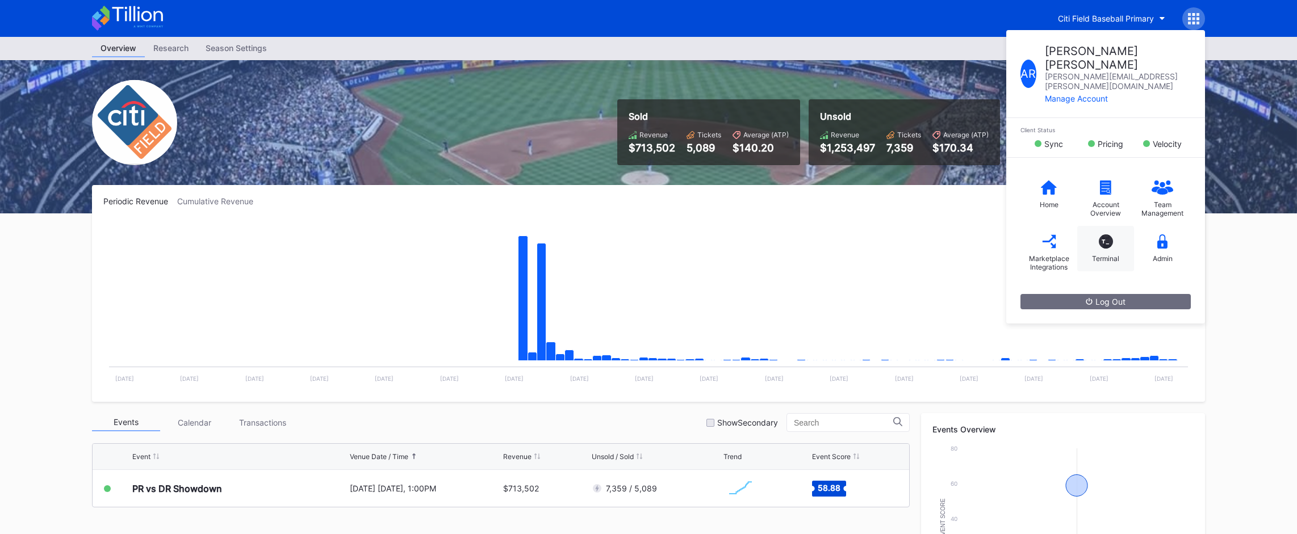
click at [1121, 226] on div "T_ Terminal" at bounding box center [1105, 248] width 57 height 45
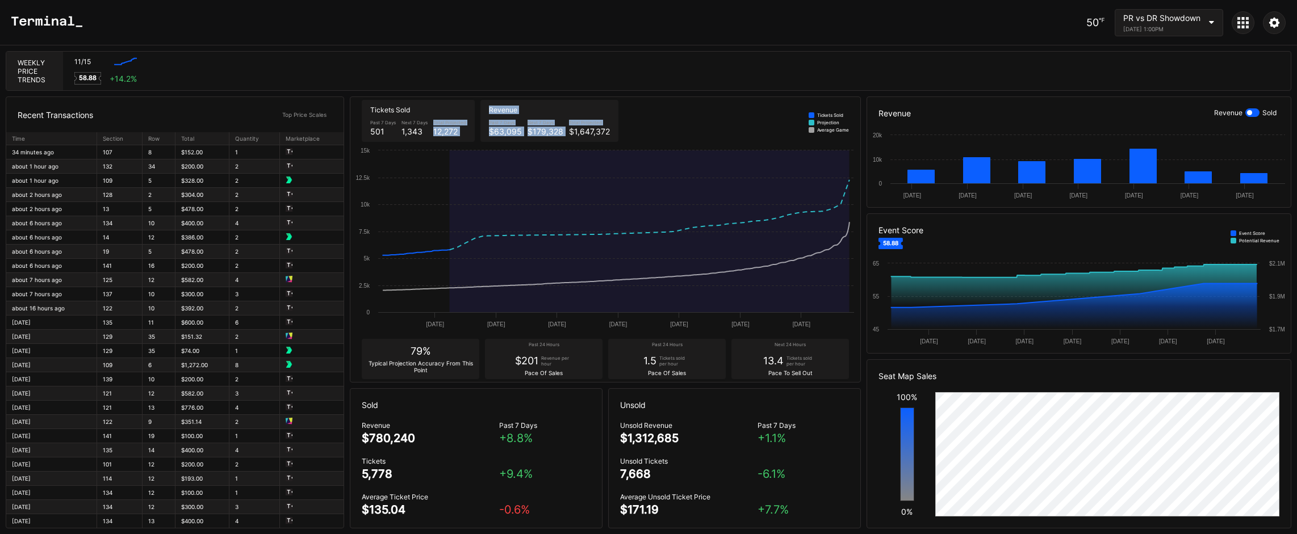
drag, startPoint x: 512, startPoint y: 135, endPoint x: 577, endPoint y: 133, distance: 64.7
click at [576, 133] on div "Tickets Sold Past 7 Days 501 Next 7 Days 1,343 Total Projected 12,272 Revenue P…" at bounding box center [605, 121] width 510 height 48
click at [581, 133] on div "$1,647,372" at bounding box center [589, 132] width 41 height 10
